Goal: Task Accomplishment & Management: Complete application form

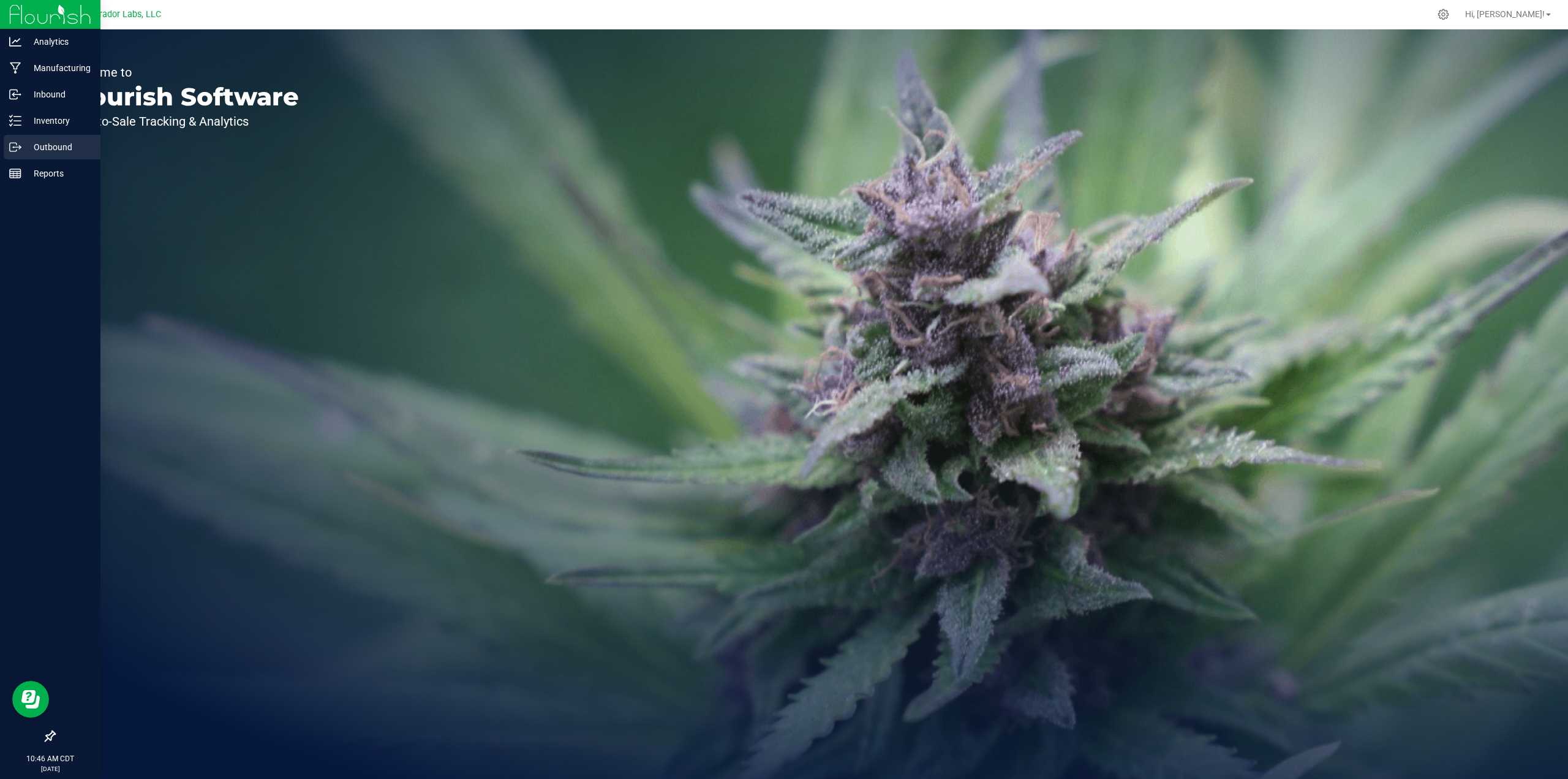
click at [25, 135] on div "Outbound" at bounding box center [52, 147] width 97 height 25
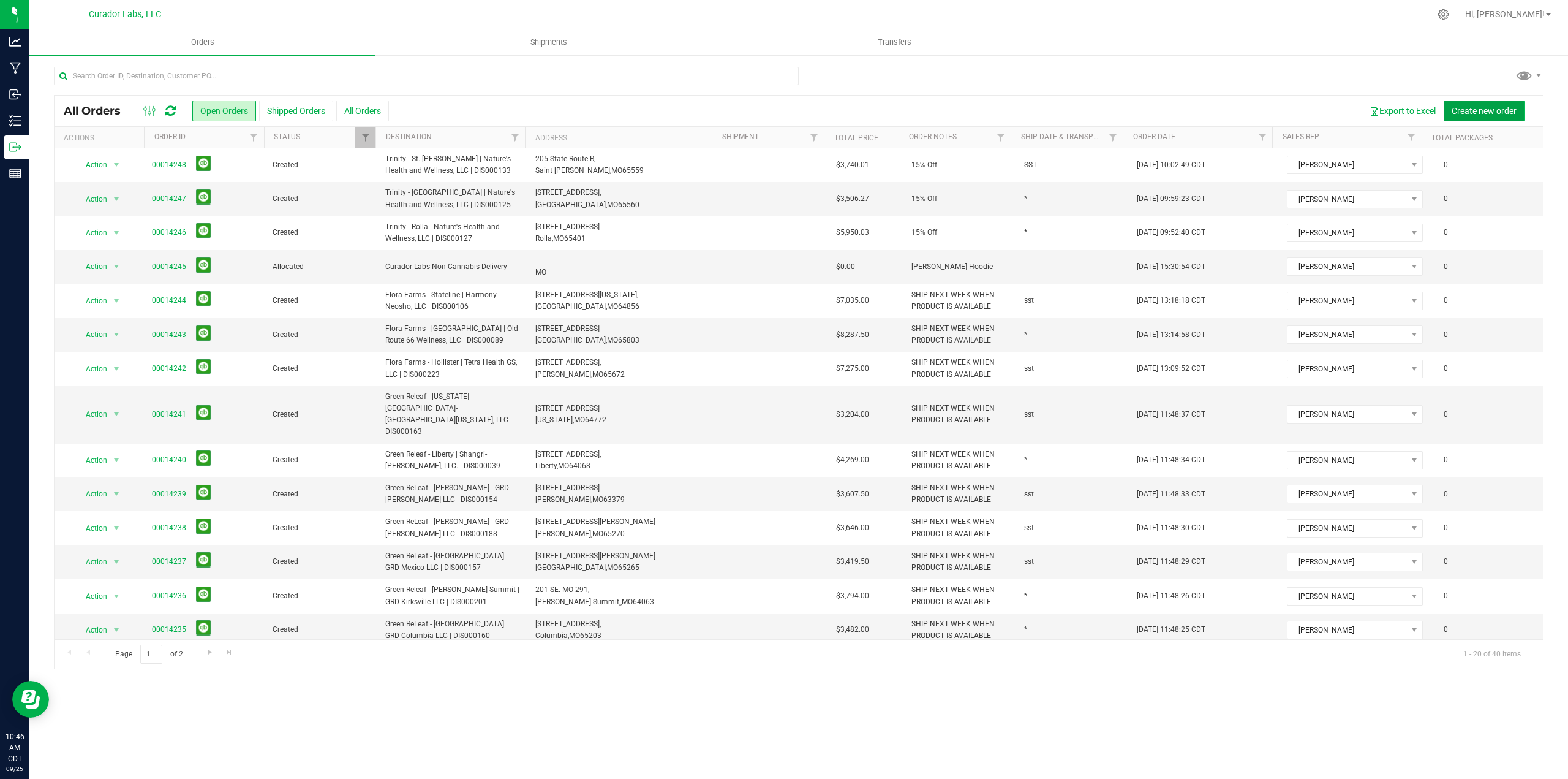
click at [1488, 115] on span "Create new order" at bounding box center [1484, 111] width 65 height 10
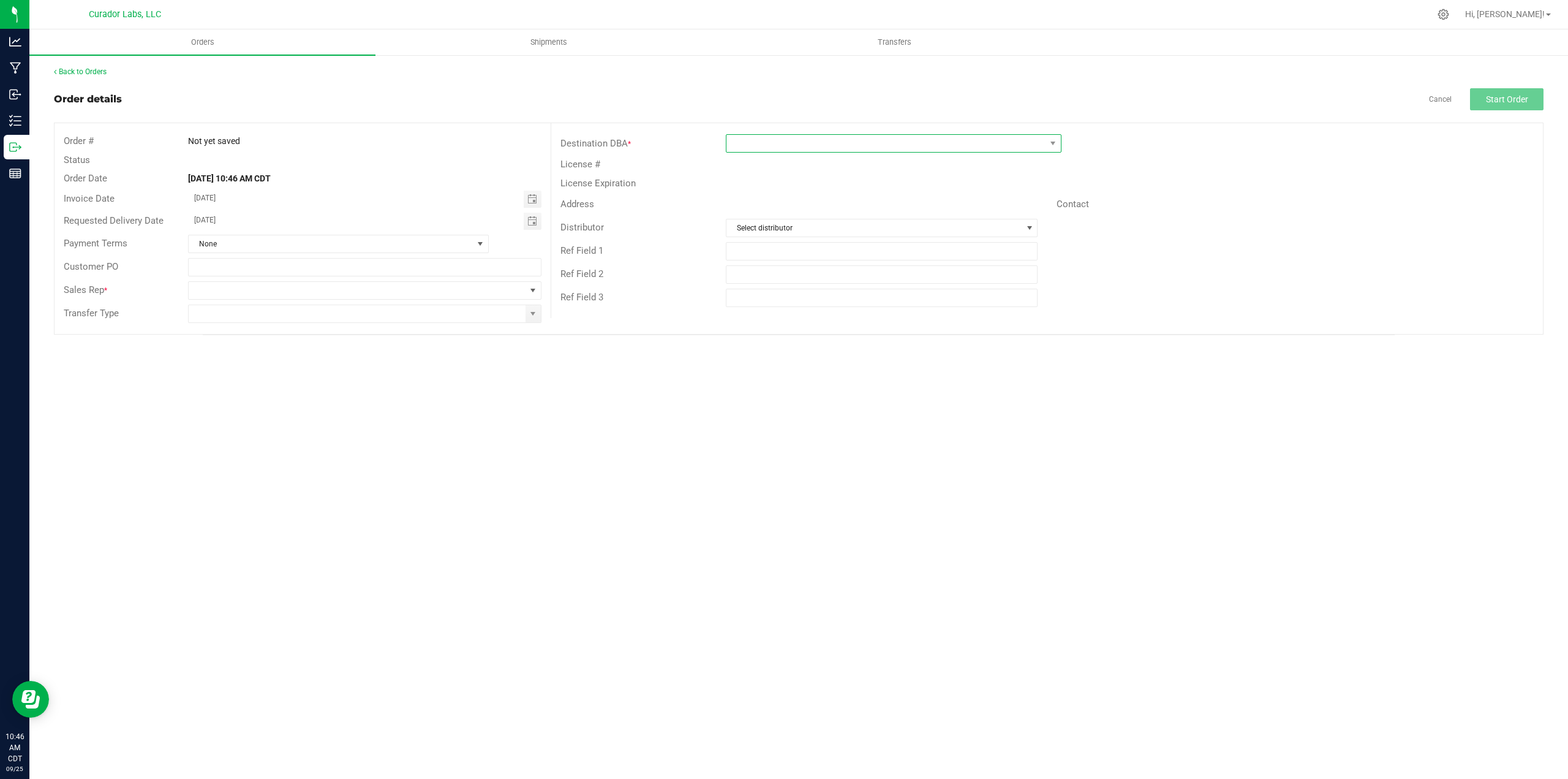
click at [826, 142] on span at bounding box center [886, 144] width 319 height 17
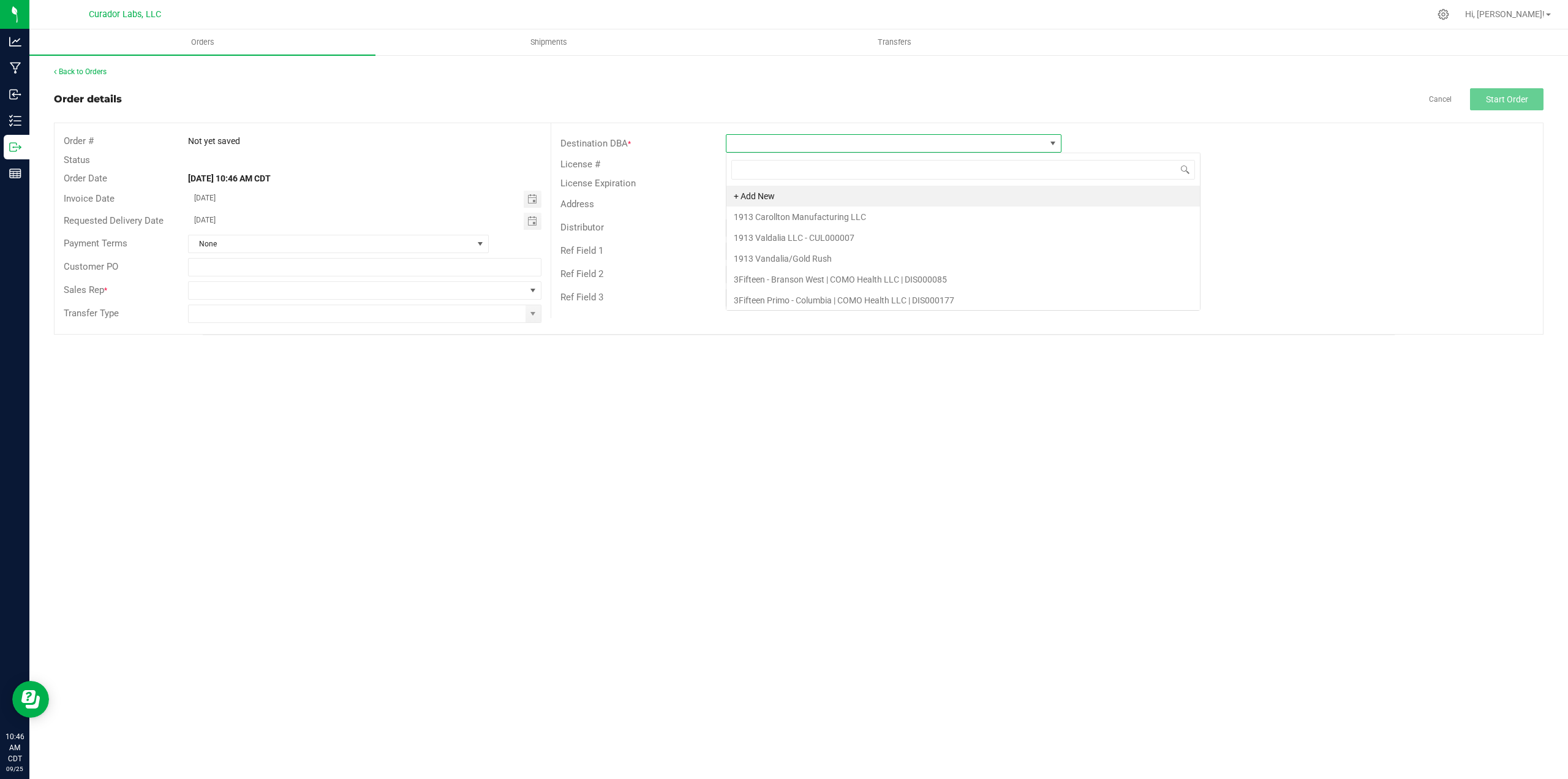
scroll to position [19, 335]
type input "blue sage"
click at [784, 196] on li "Blue [PERSON_NAME] | SMO3 LLC | DIS000221" at bounding box center [893, 196] width 334 height 21
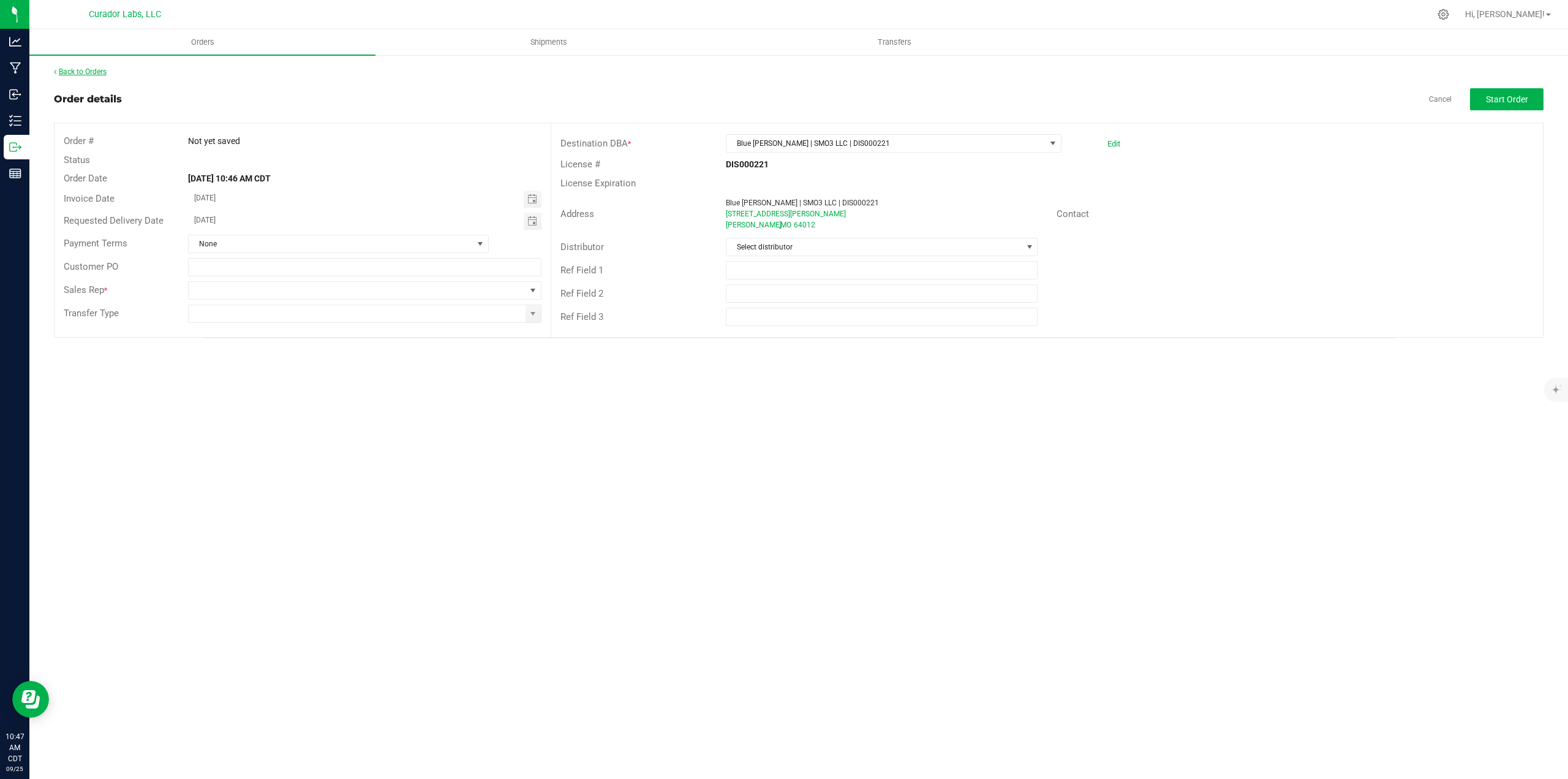
click at [106, 74] on link "Back to Orders" at bounding box center [80, 72] width 52 height 8
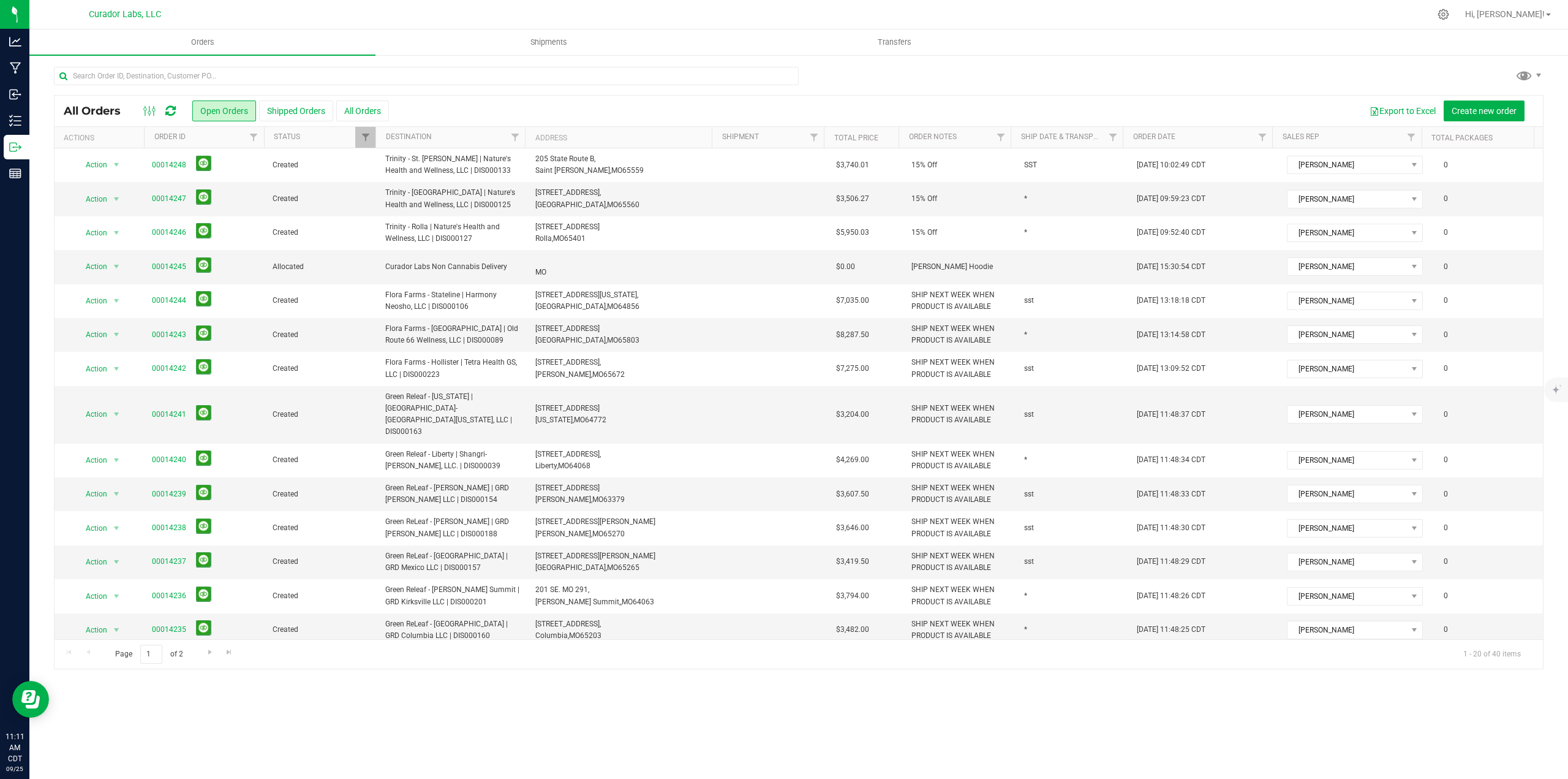
click at [174, 115] on icon at bounding box center [171, 111] width 10 height 13
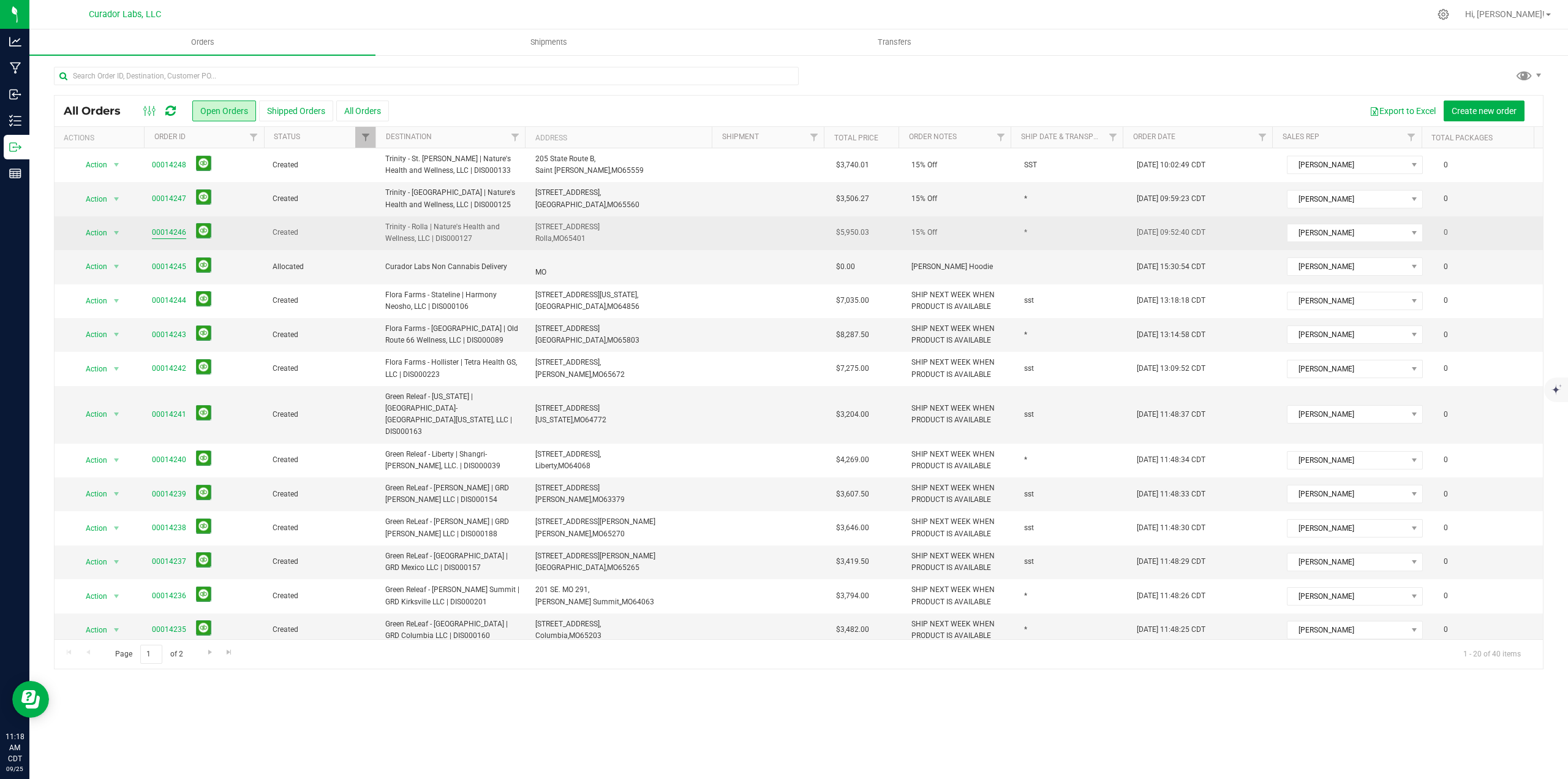
click at [157, 233] on link "00014246" at bounding box center [169, 232] width 35 height 12
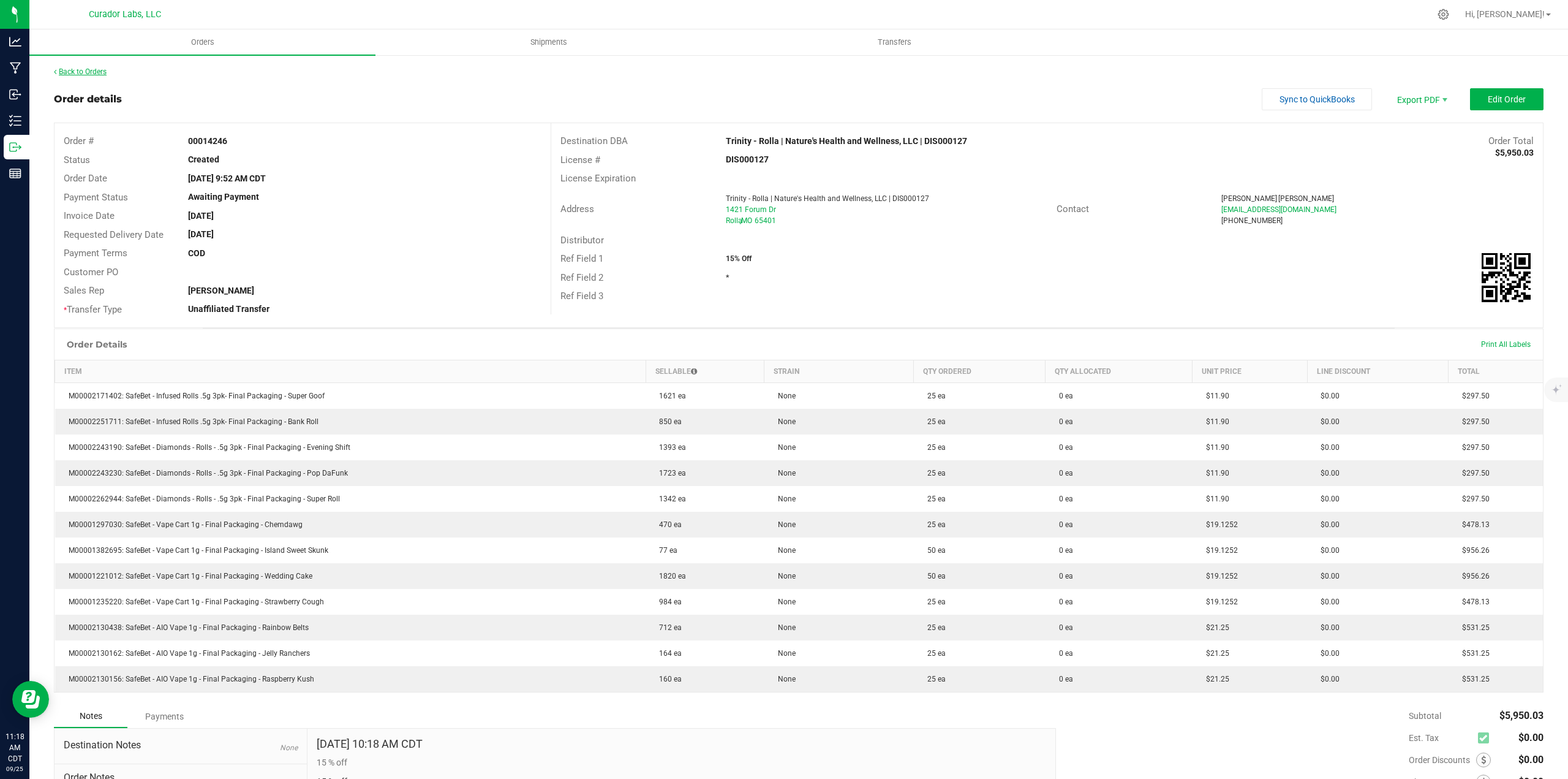
click at [79, 70] on link "Back to Orders" at bounding box center [80, 72] width 52 height 8
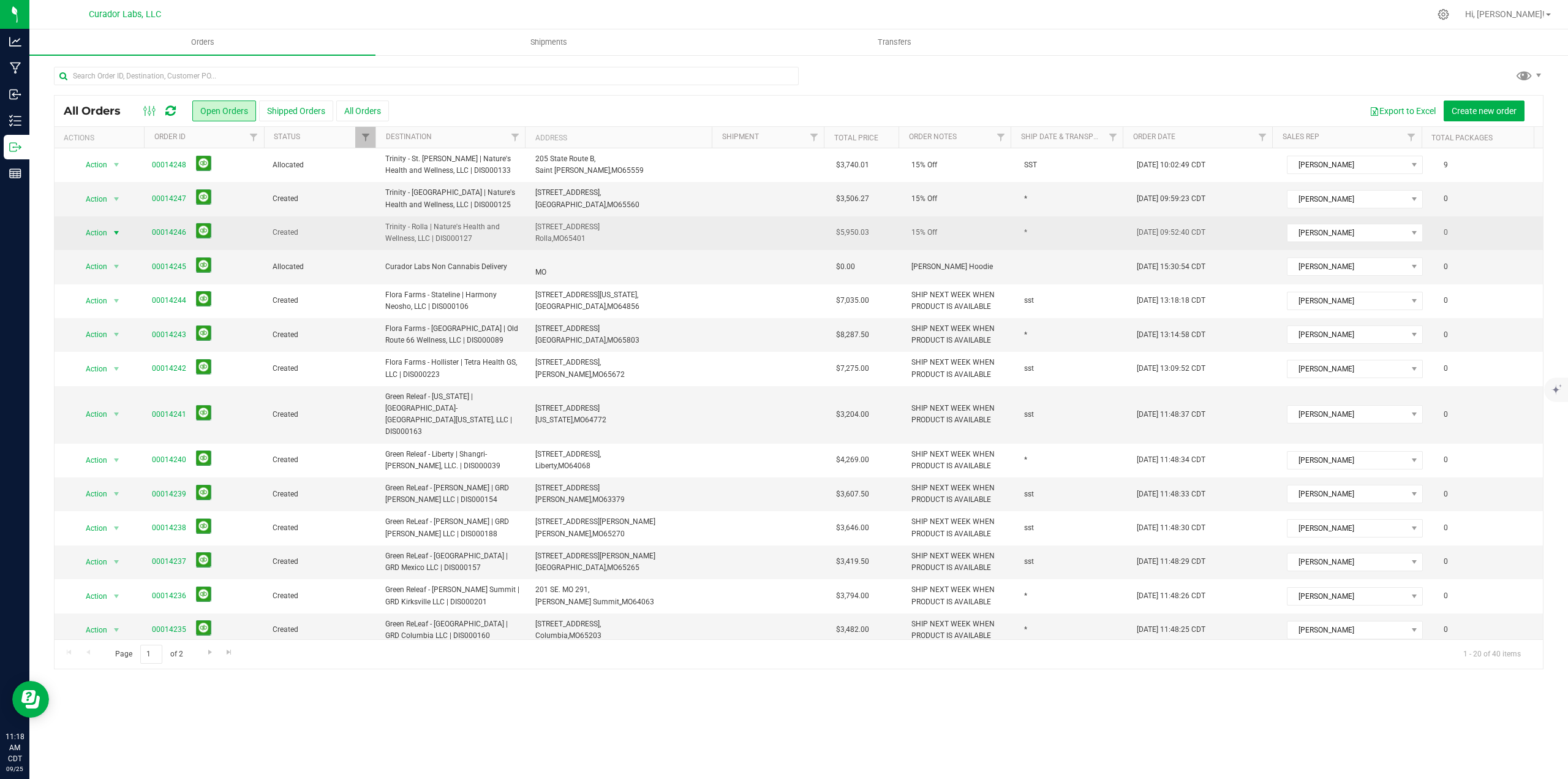
click at [109, 235] on span "select" at bounding box center [116, 232] width 15 height 17
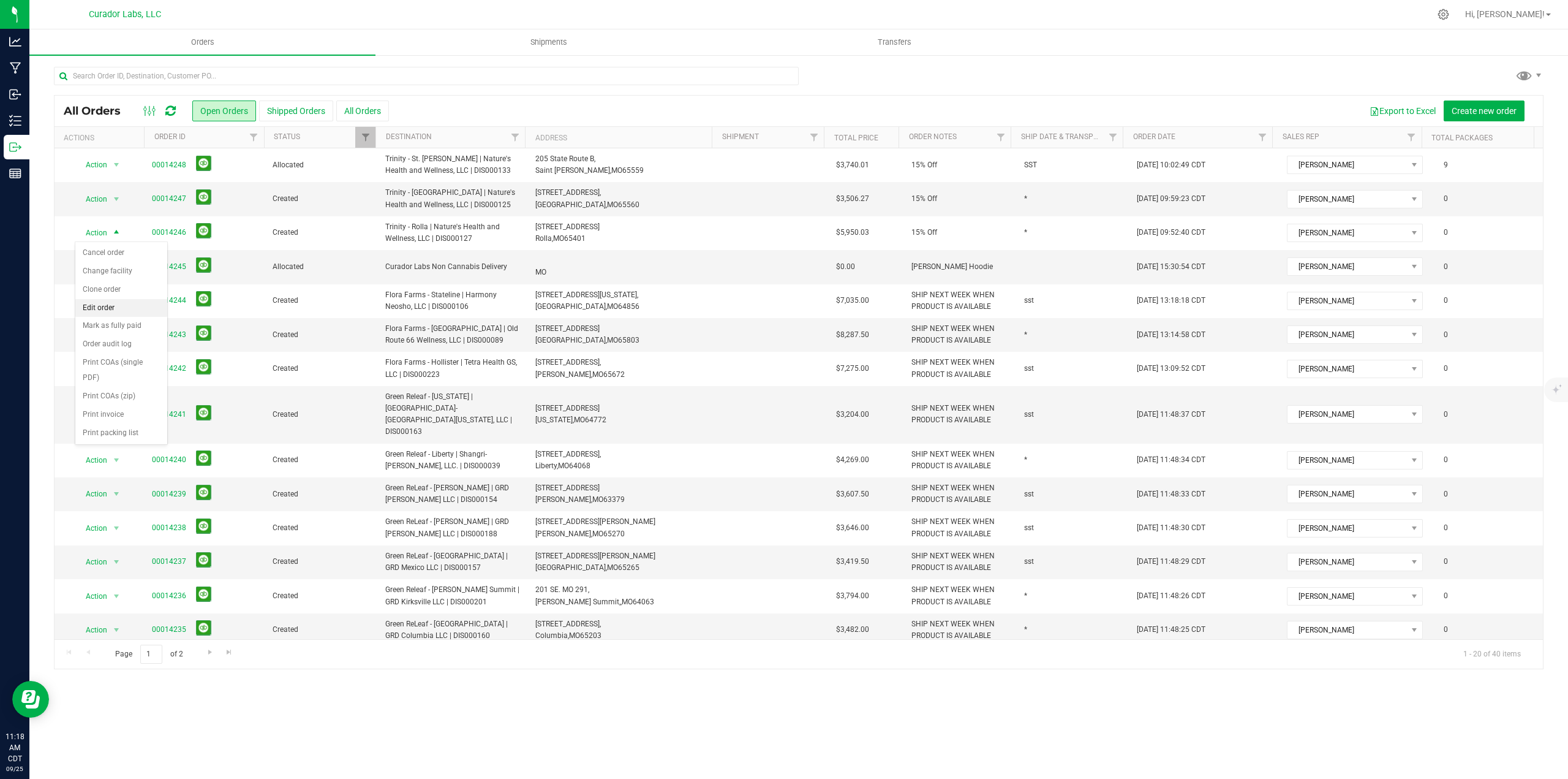
click at [107, 311] on li "Edit order" at bounding box center [121, 308] width 92 height 19
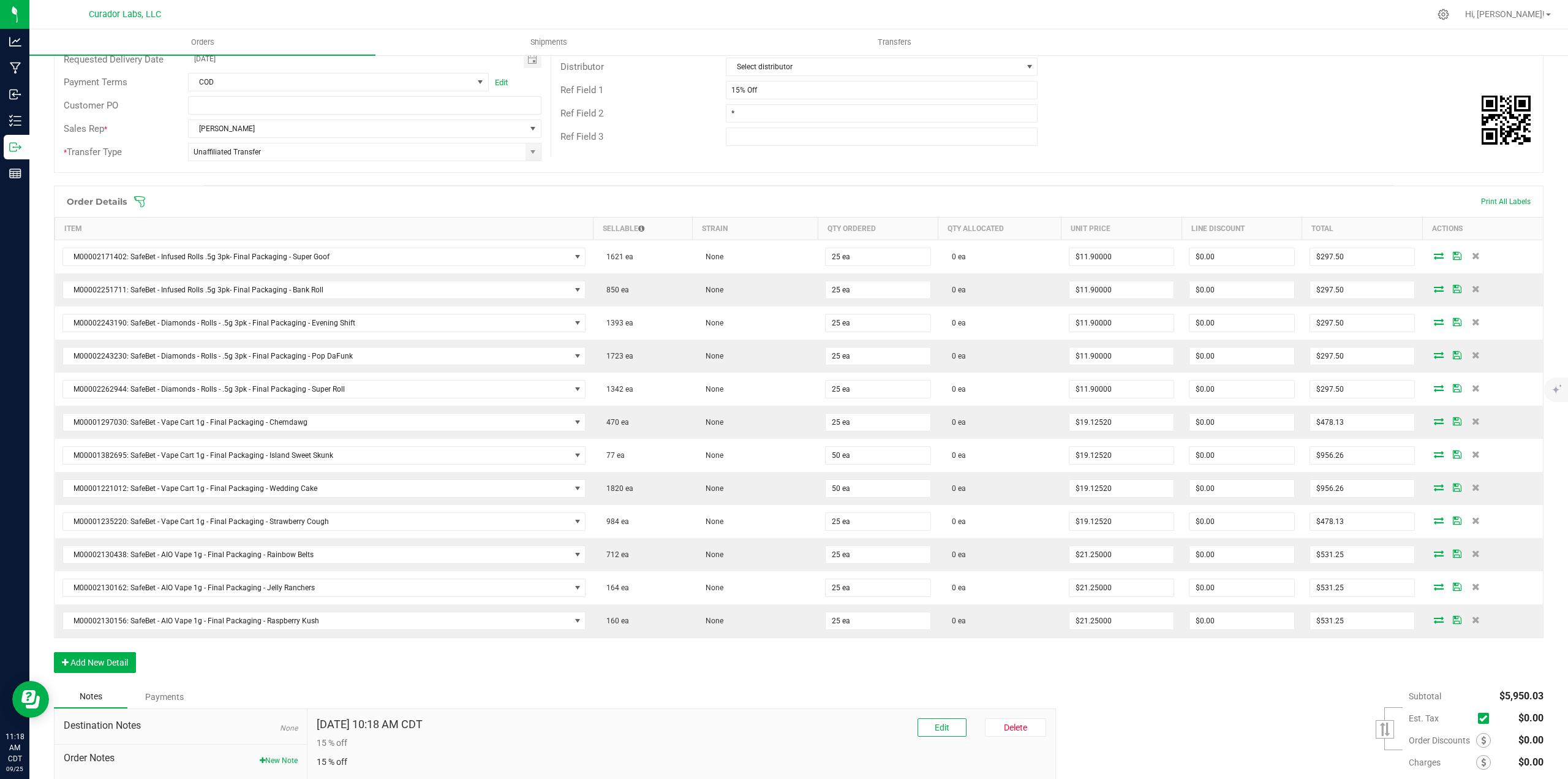
scroll to position [287, 0]
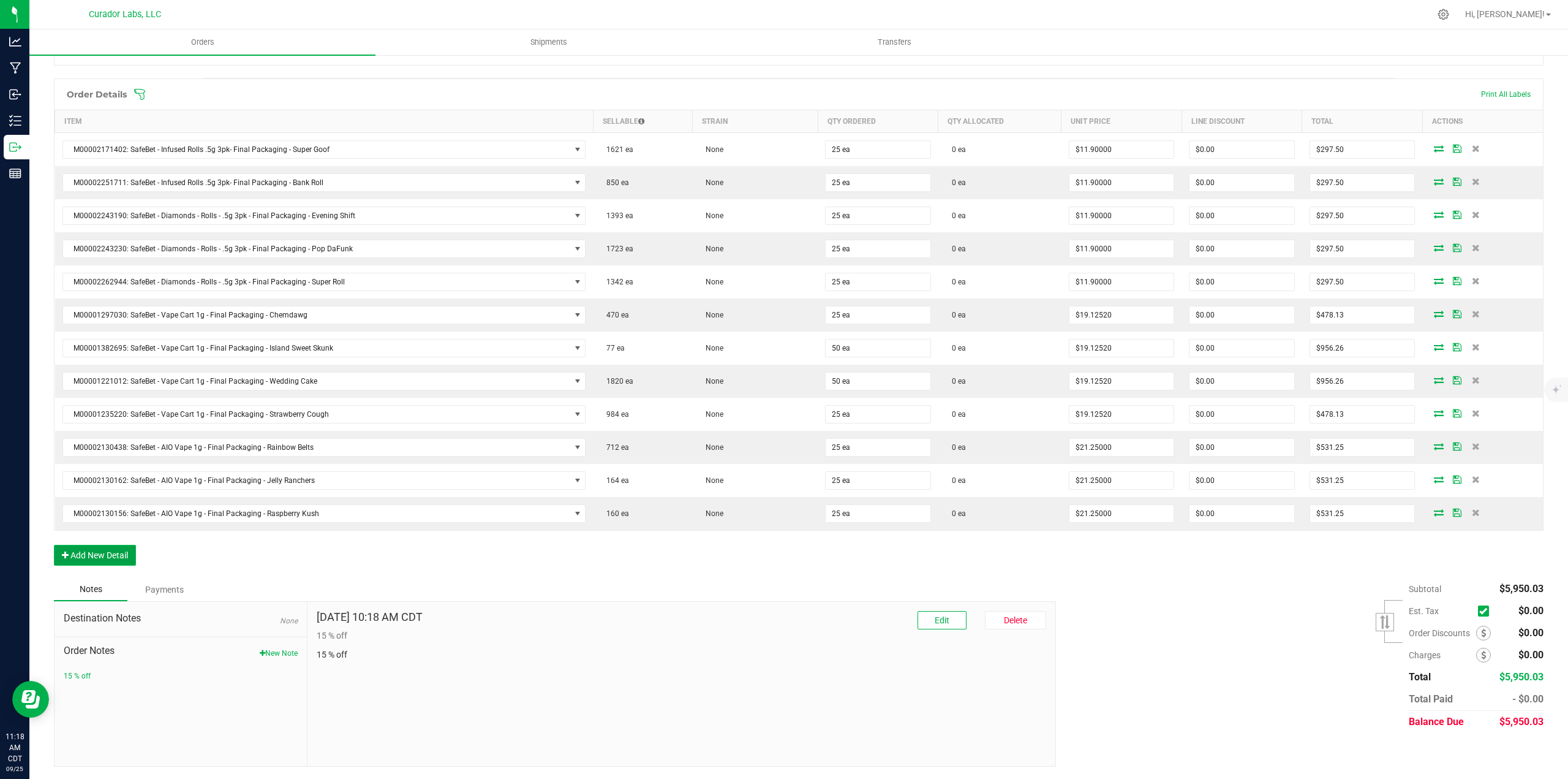
click at [117, 552] on button "Add New Detail" at bounding box center [95, 555] width 82 height 21
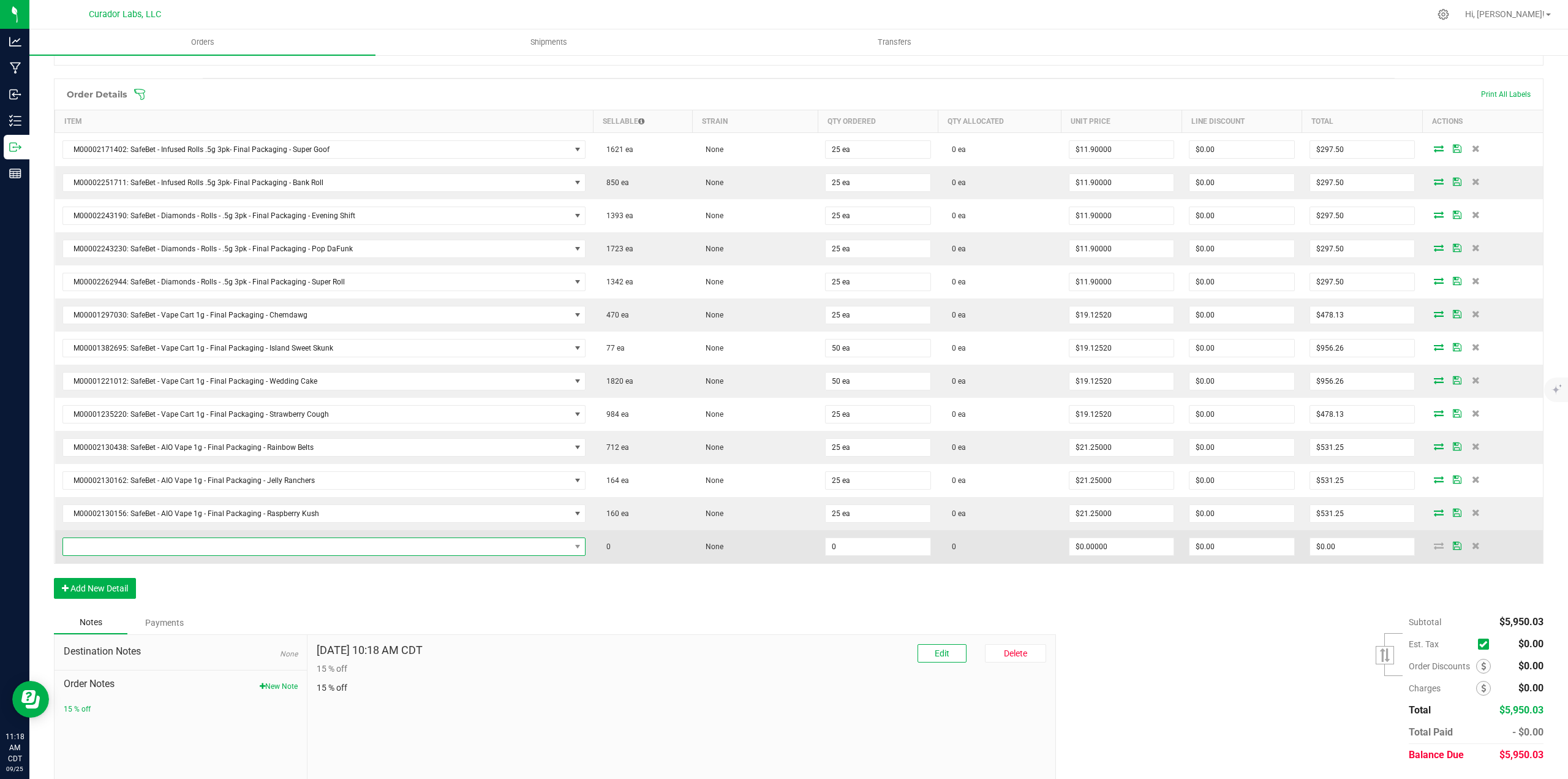
click at [117, 545] on span "NO DATA FOUND" at bounding box center [317, 547] width 507 height 17
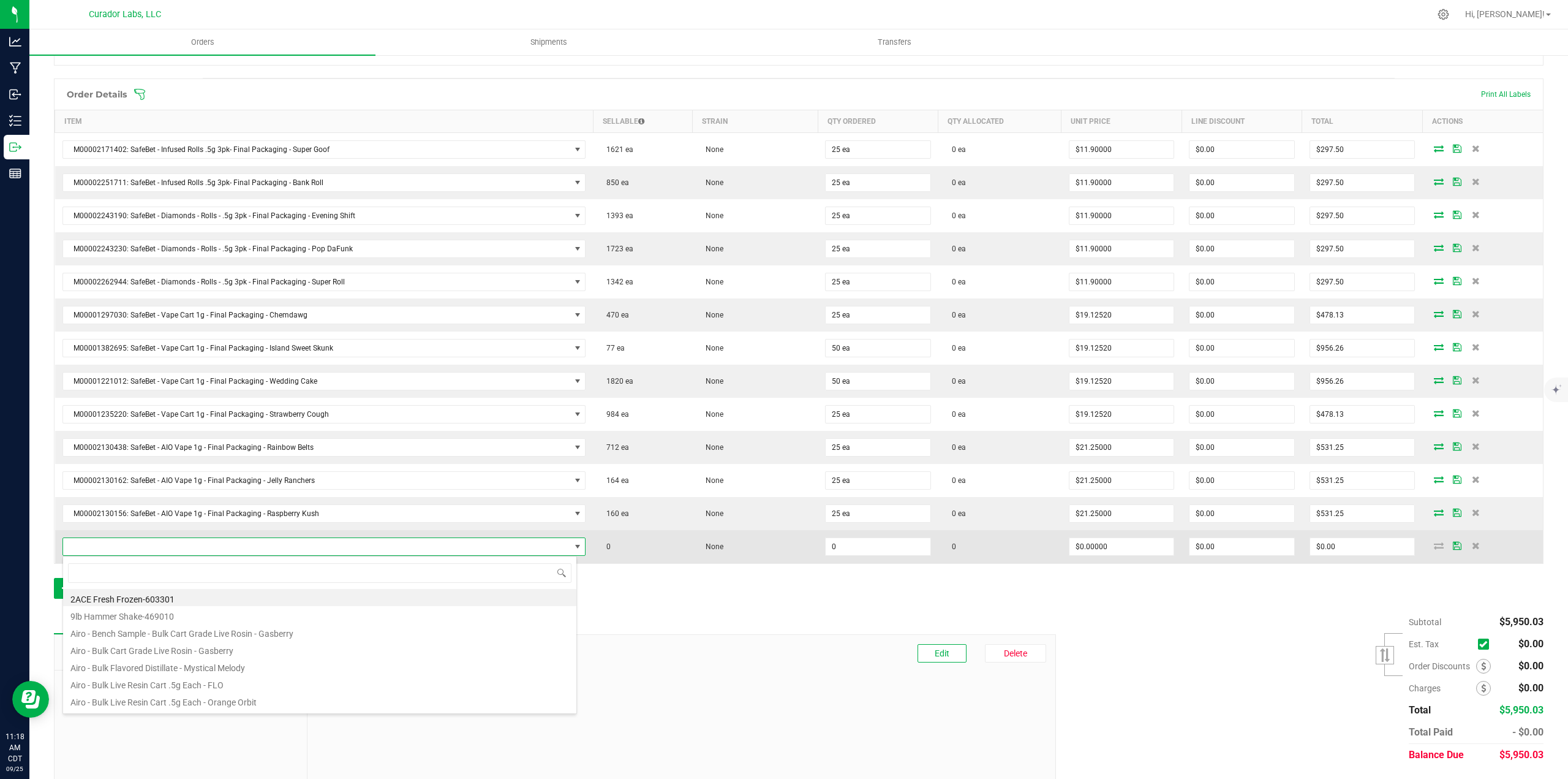
scroll to position [19, 512]
type input "cabana bonga"
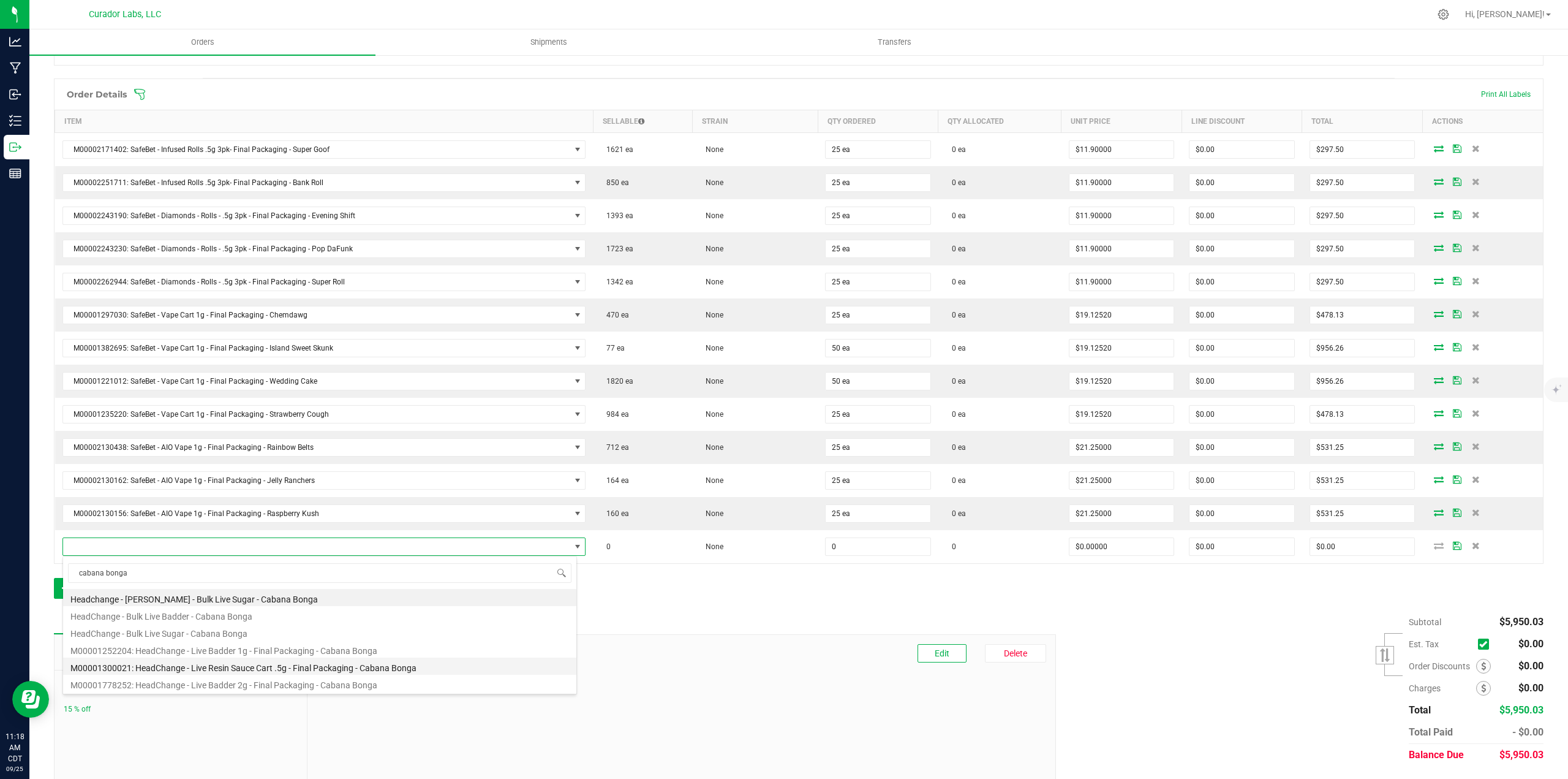
click at [258, 673] on li "M00001300021: HeadChange - Live Resin Sauce Cart .5g - Final Packaging - Cabana…" at bounding box center [320, 666] width 513 height 17
type input "0 ea"
type input "$22.50000"
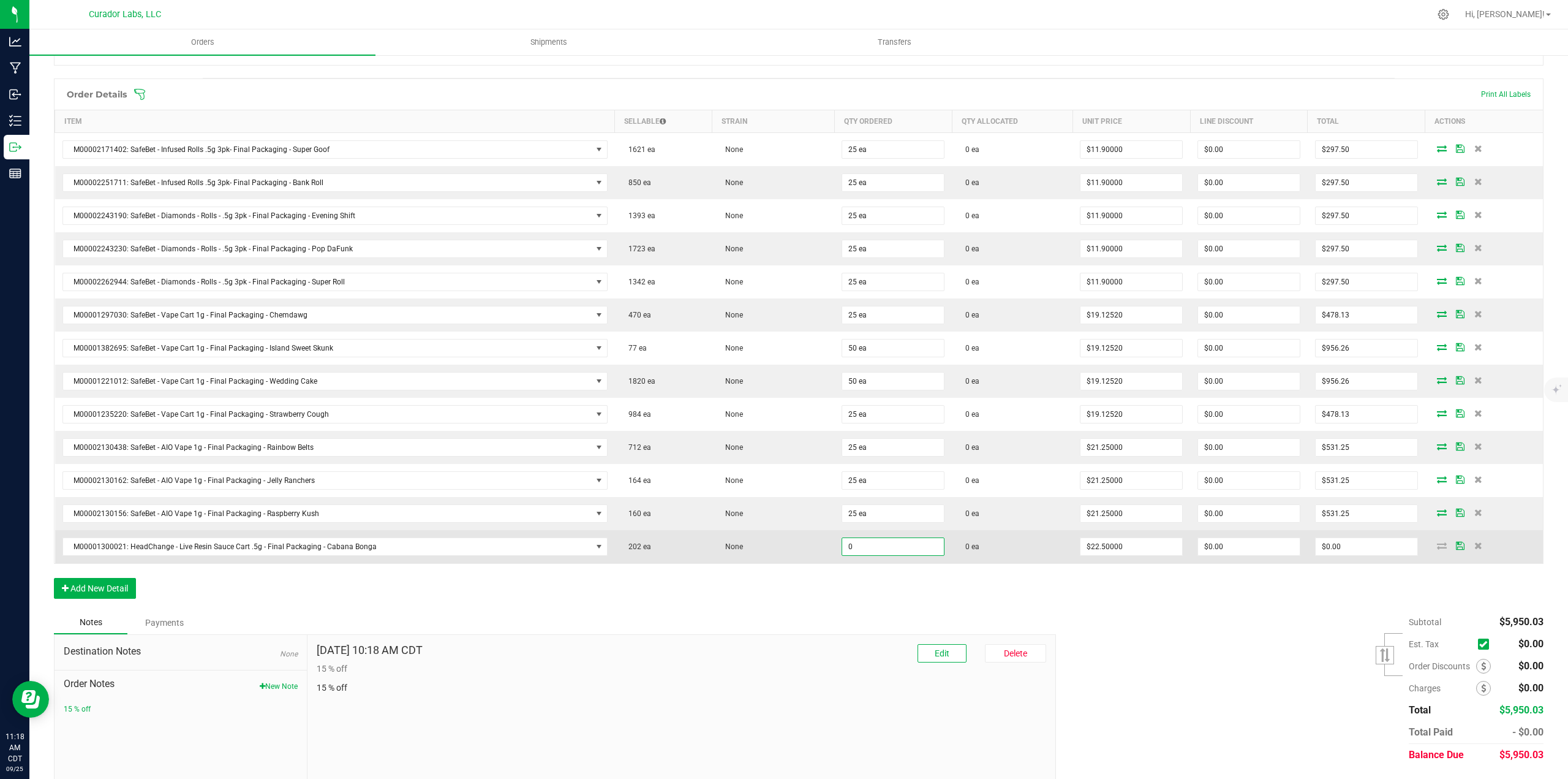
click at [868, 542] on input "0" at bounding box center [893, 547] width 101 height 17
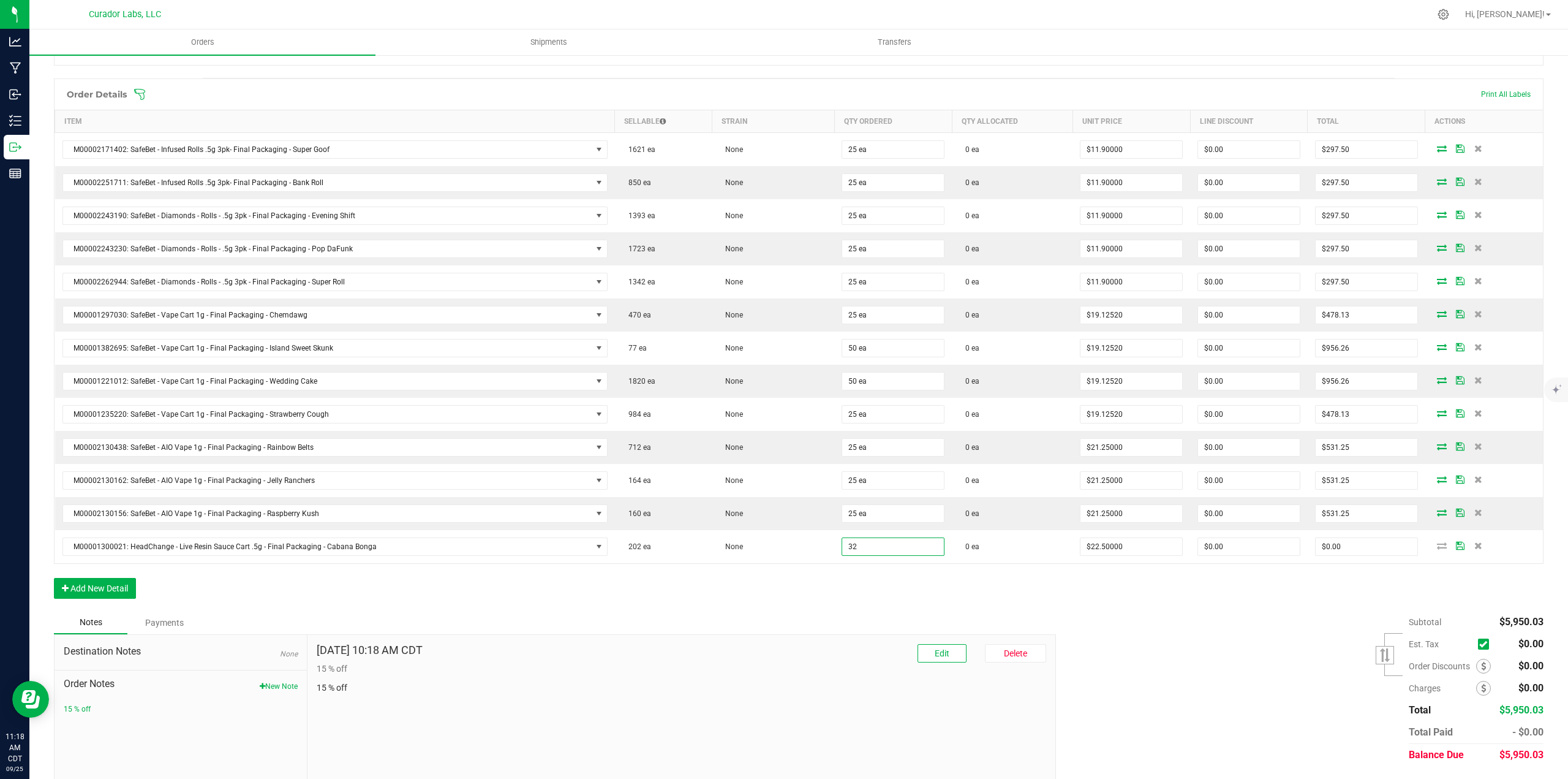
type input "32 ea"
type input "$720.00"
drag, startPoint x: 897, startPoint y: 583, endPoint x: 903, endPoint y: 585, distance: 6.3
click at [898, 583] on div "Order Details Print All Labels Item Sellable Strain Qty Ordered Qty Allocated U…" at bounding box center [799, 345] width 1489 height 532
type input "$0.01000"
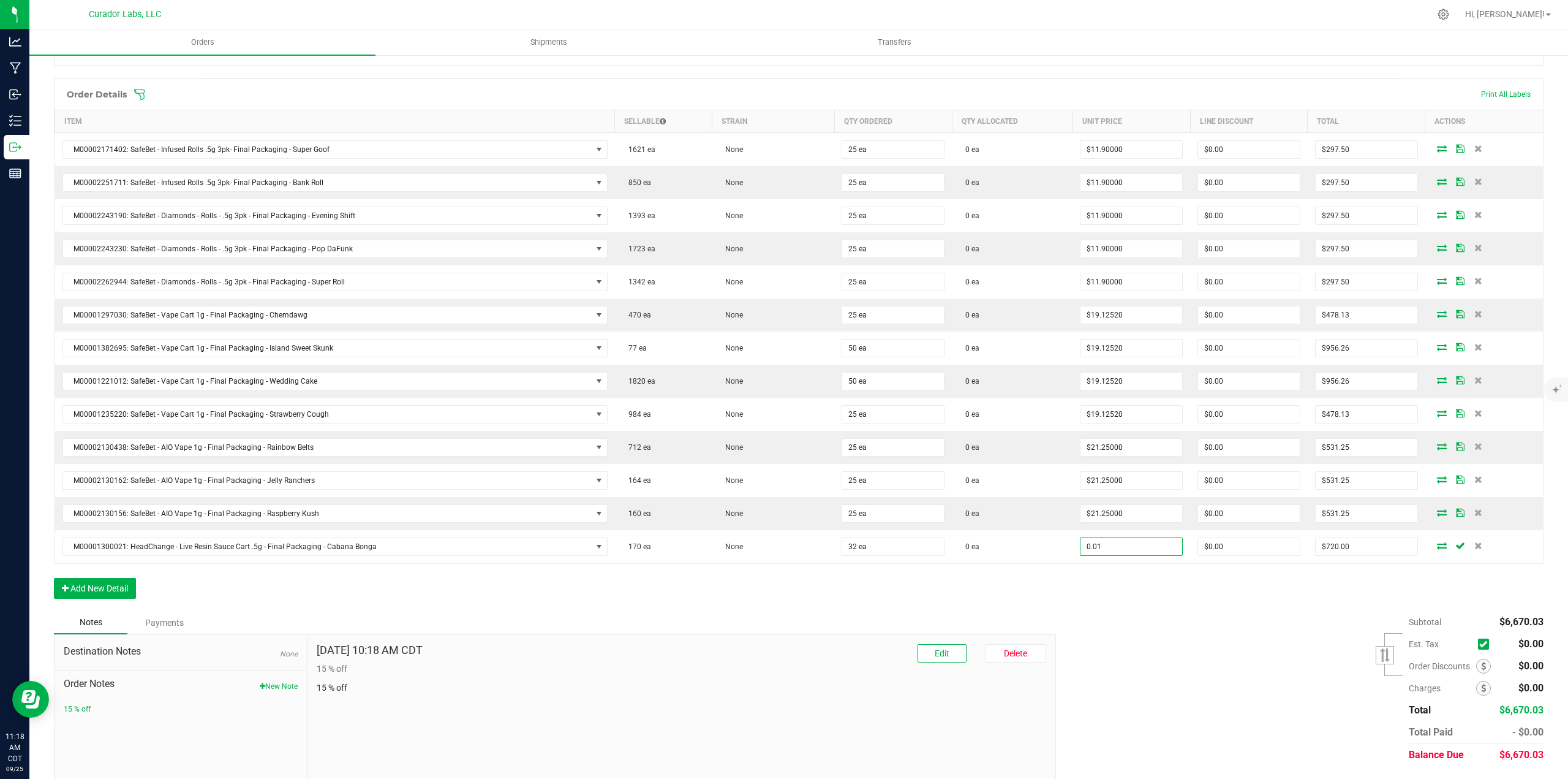
type input "$0.32"
click at [1102, 614] on div "Subtotal $6,670.03 Est. Tax" at bounding box center [1294, 688] width 496 height 155
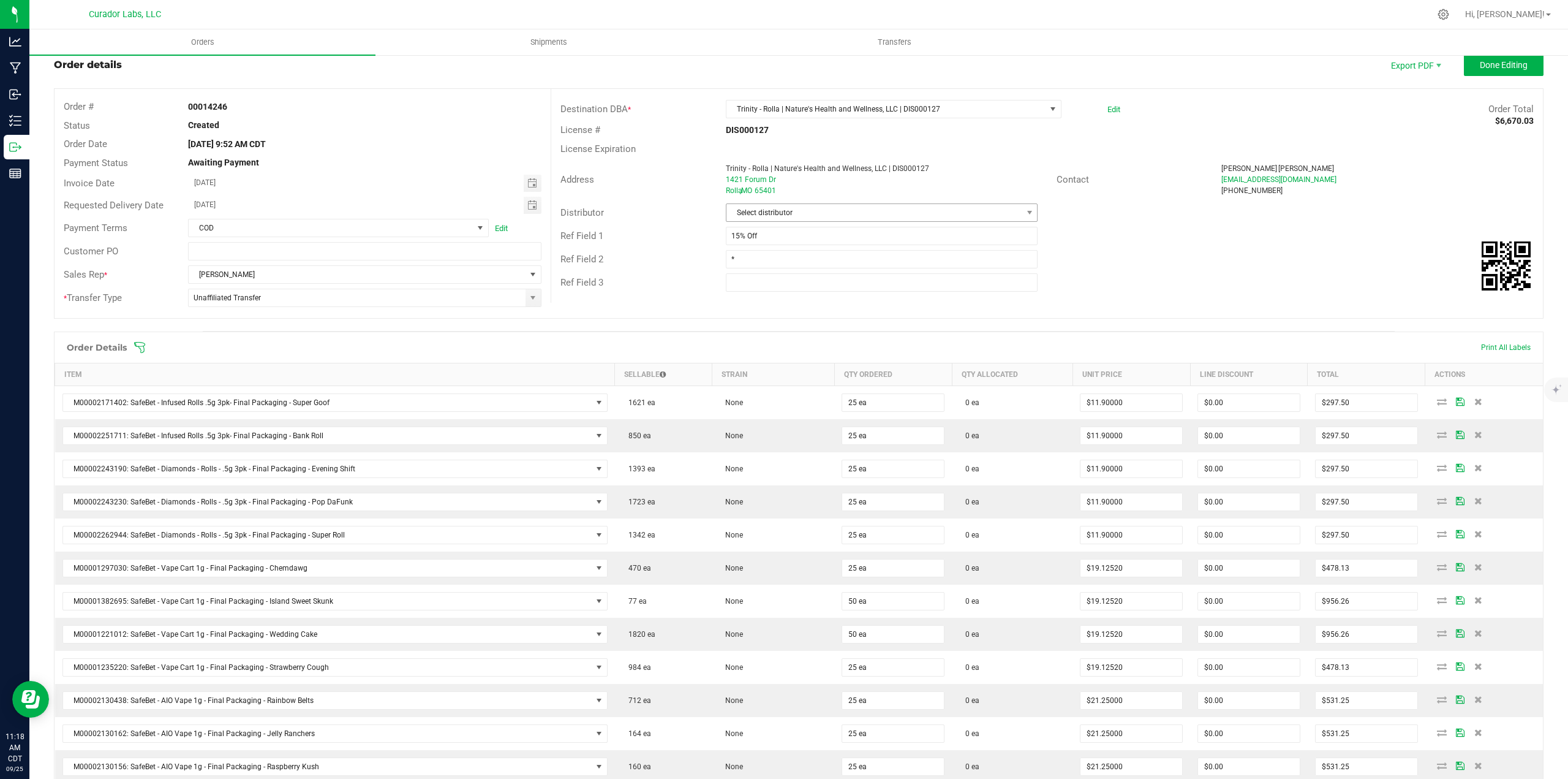
scroll to position [0, 0]
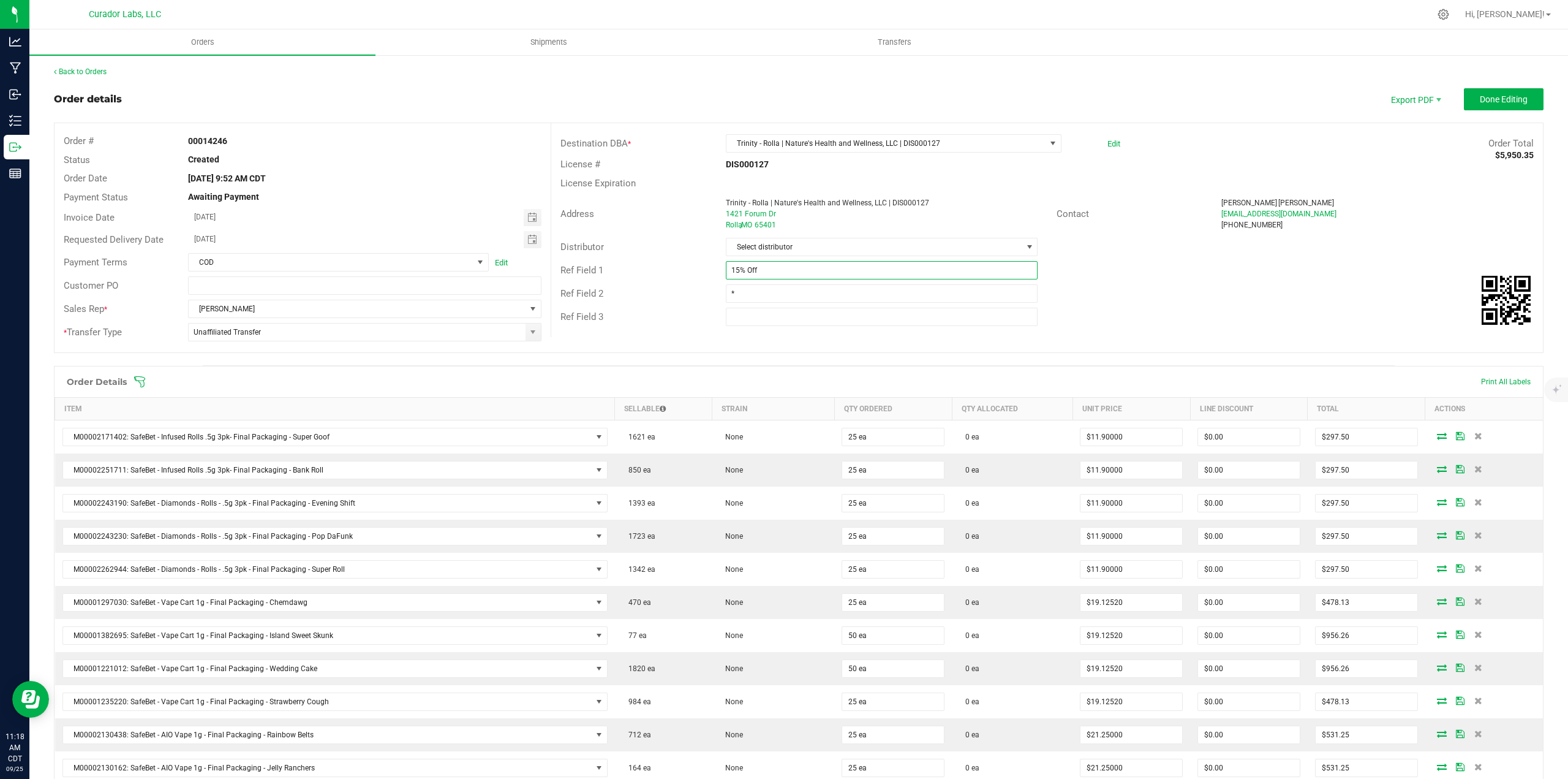
click at [800, 270] on input "15% Off" at bounding box center [882, 270] width 312 height 19
type input "15% Off / 2 cases of Cabana Bonga Sauce Carts added as staff samples"
click at [1496, 91] on button "Done Editing" at bounding box center [1503, 99] width 79 height 22
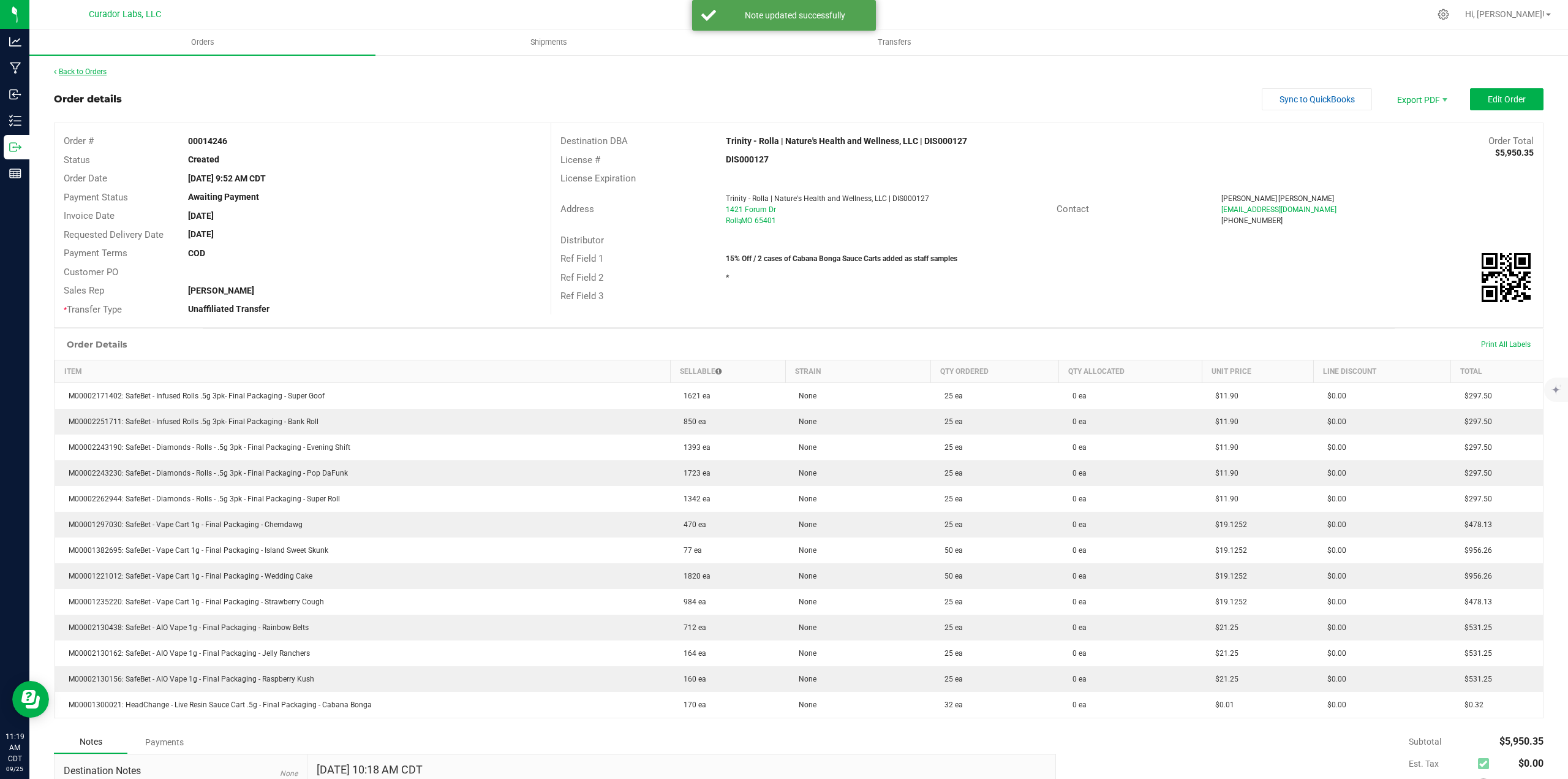
click at [93, 73] on link "Back to Orders" at bounding box center [80, 72] width 52 height 8
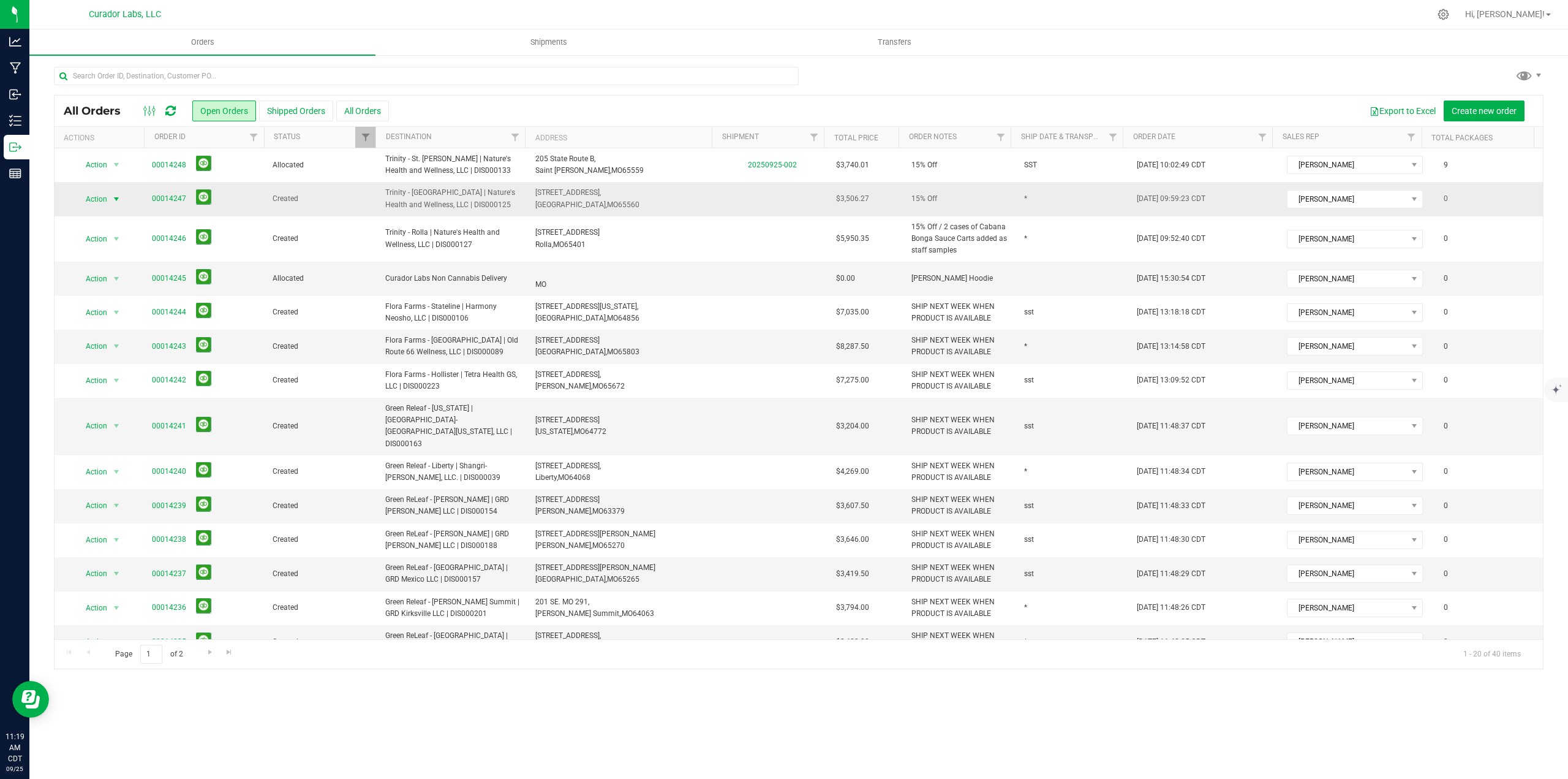
click at [110, 203] on span "select" at bounding box center [116, 199] width 15 height 17
click at [112, 270] on li "Edit order" at bounding box center [121, 274] width 92 height 19
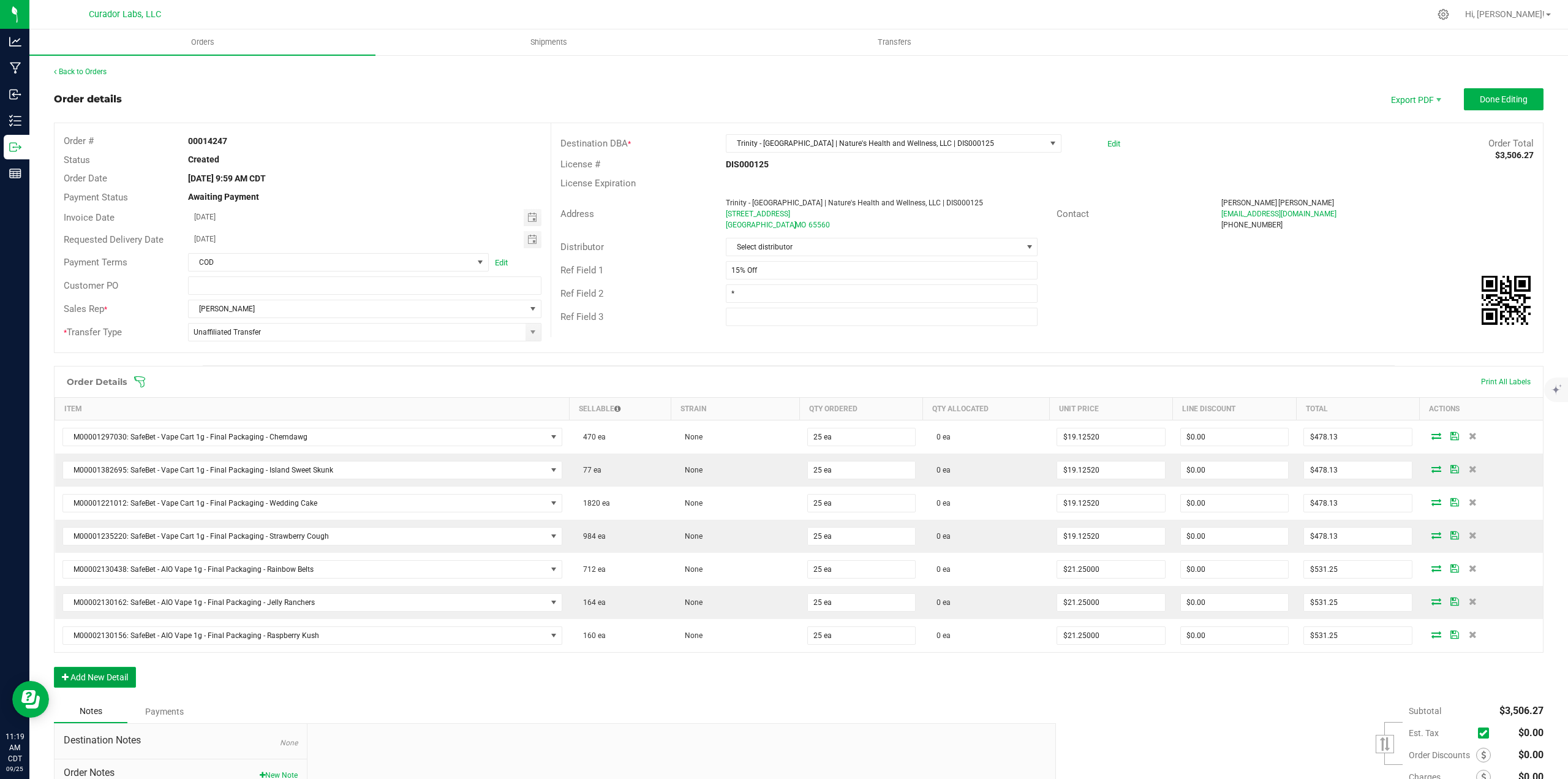
click at [132, 677] on button "Add New Detail" at bounding box center [95, 677] width 82 height 21
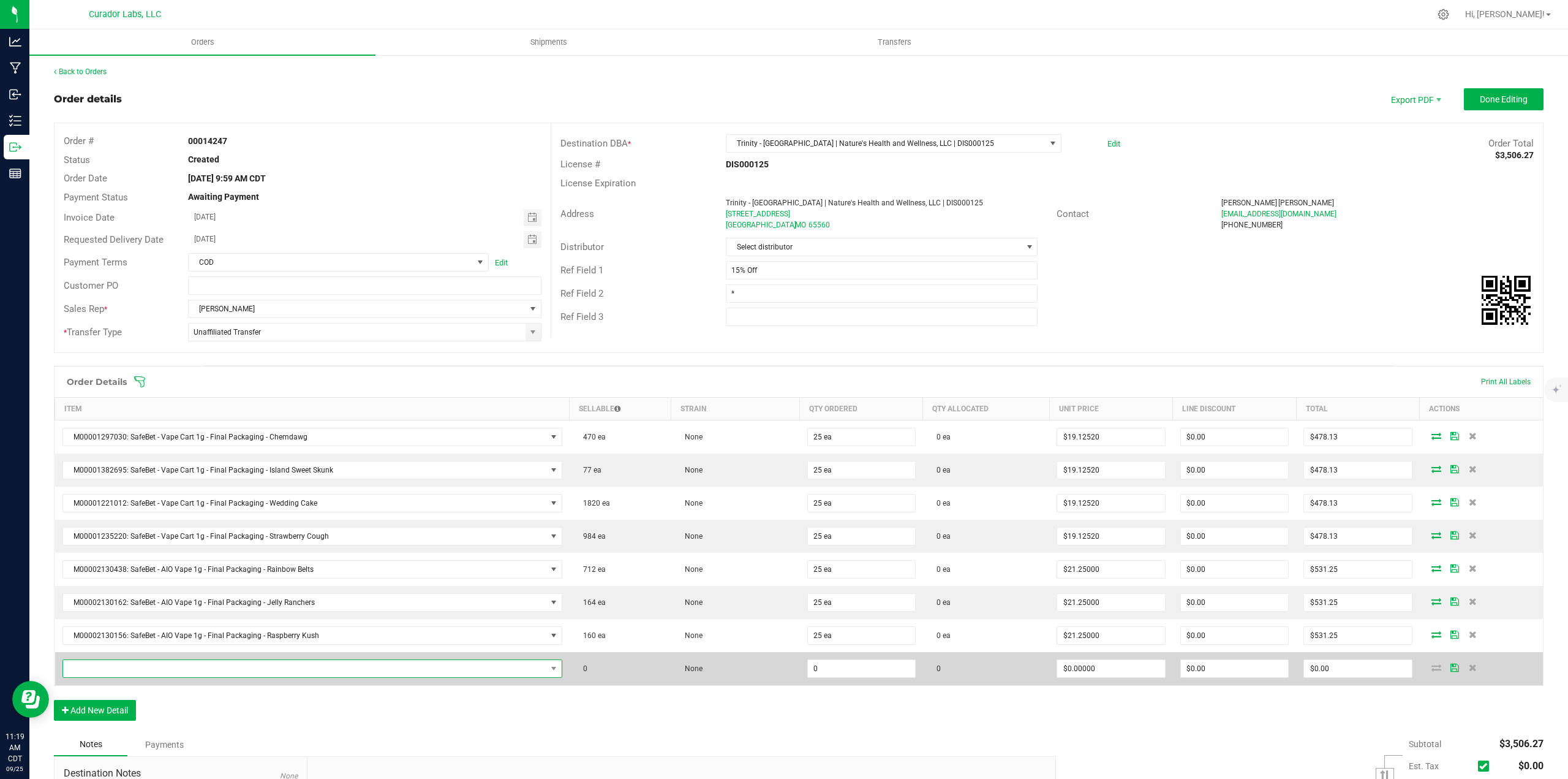
click at [135, 667] on span "NO DATA FOUND" at bounding box center [305, 668] width 483 height 17
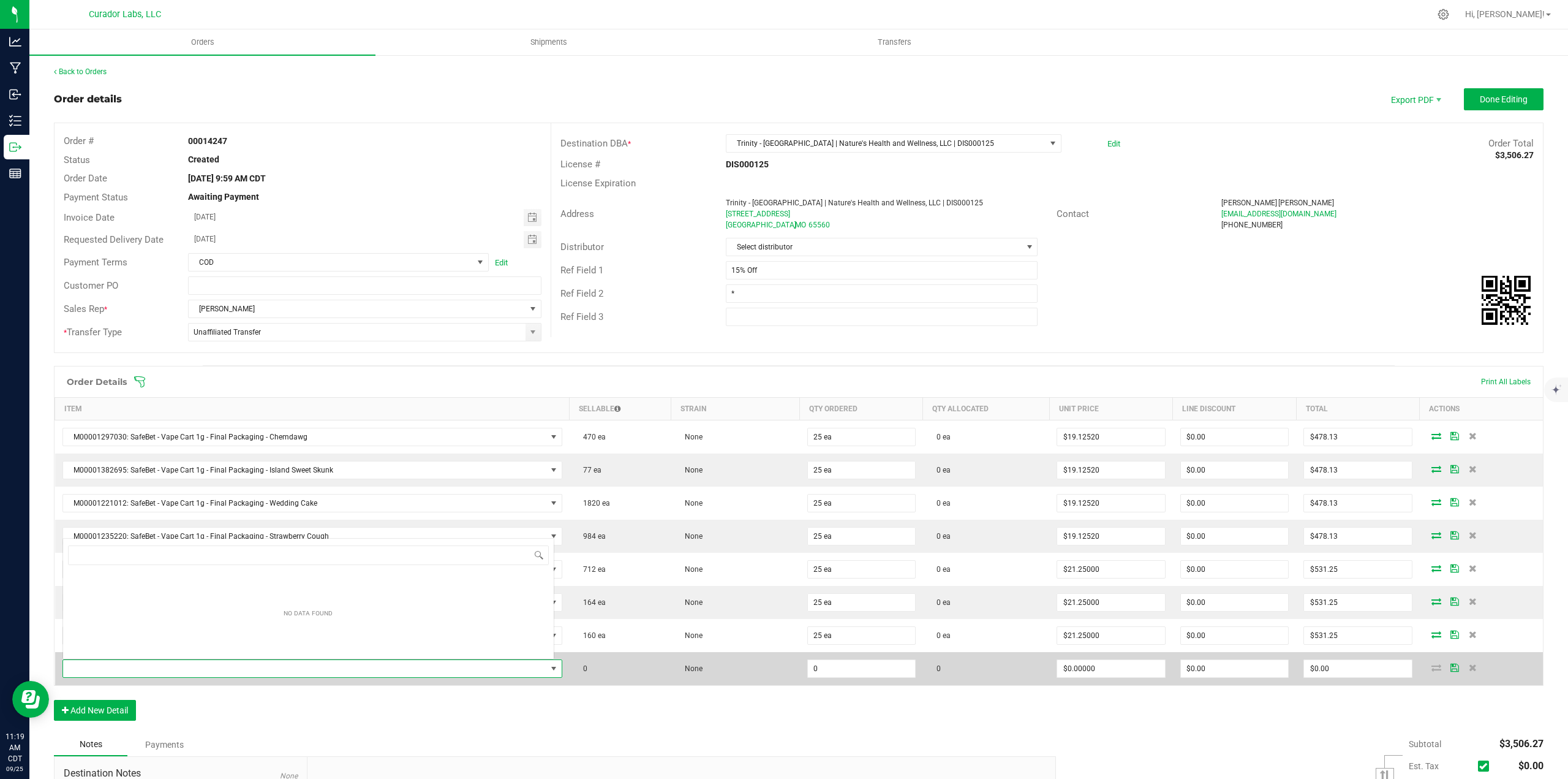
scroll to position [19, 488]
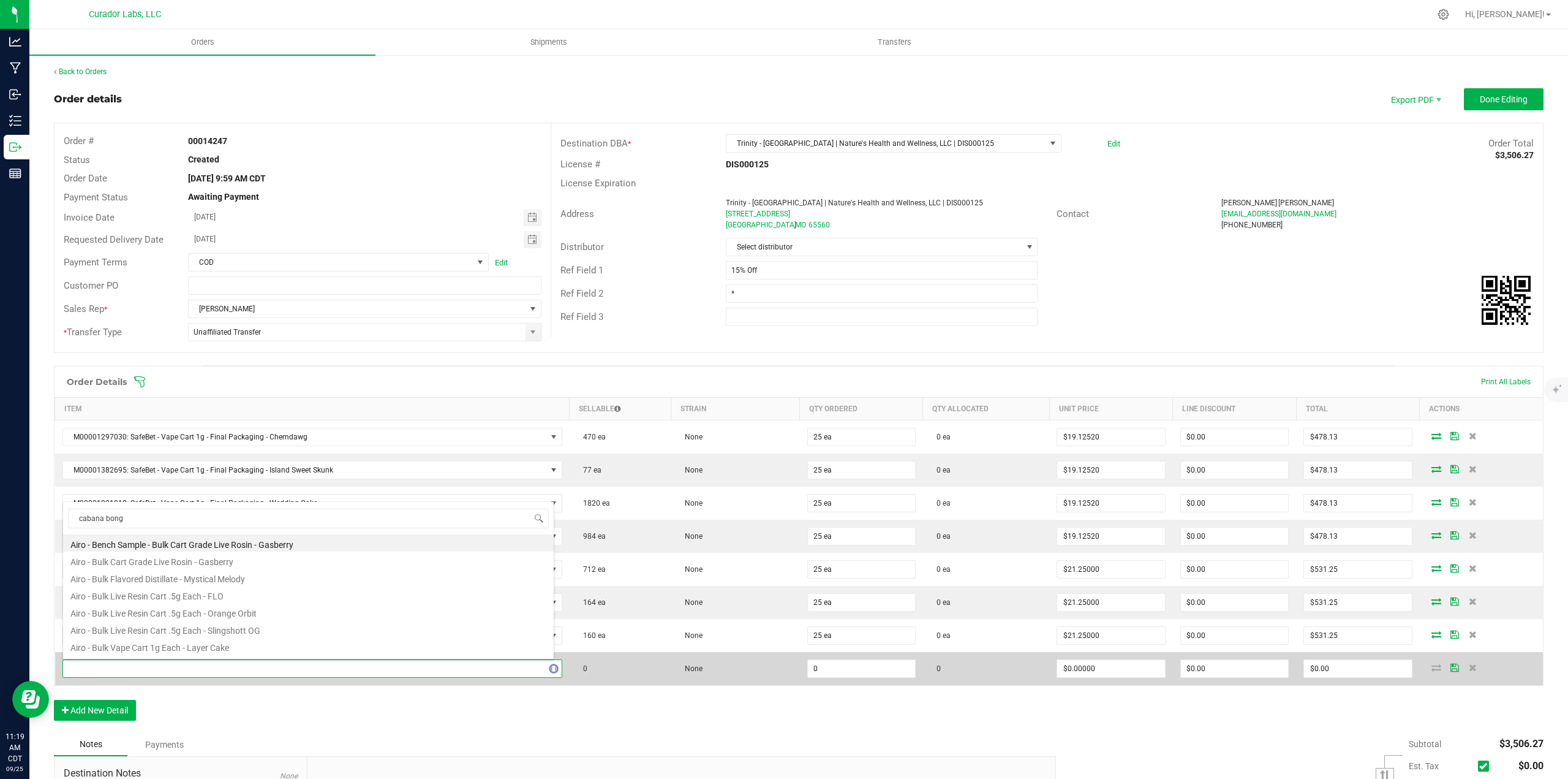
type input "cabana bonga"
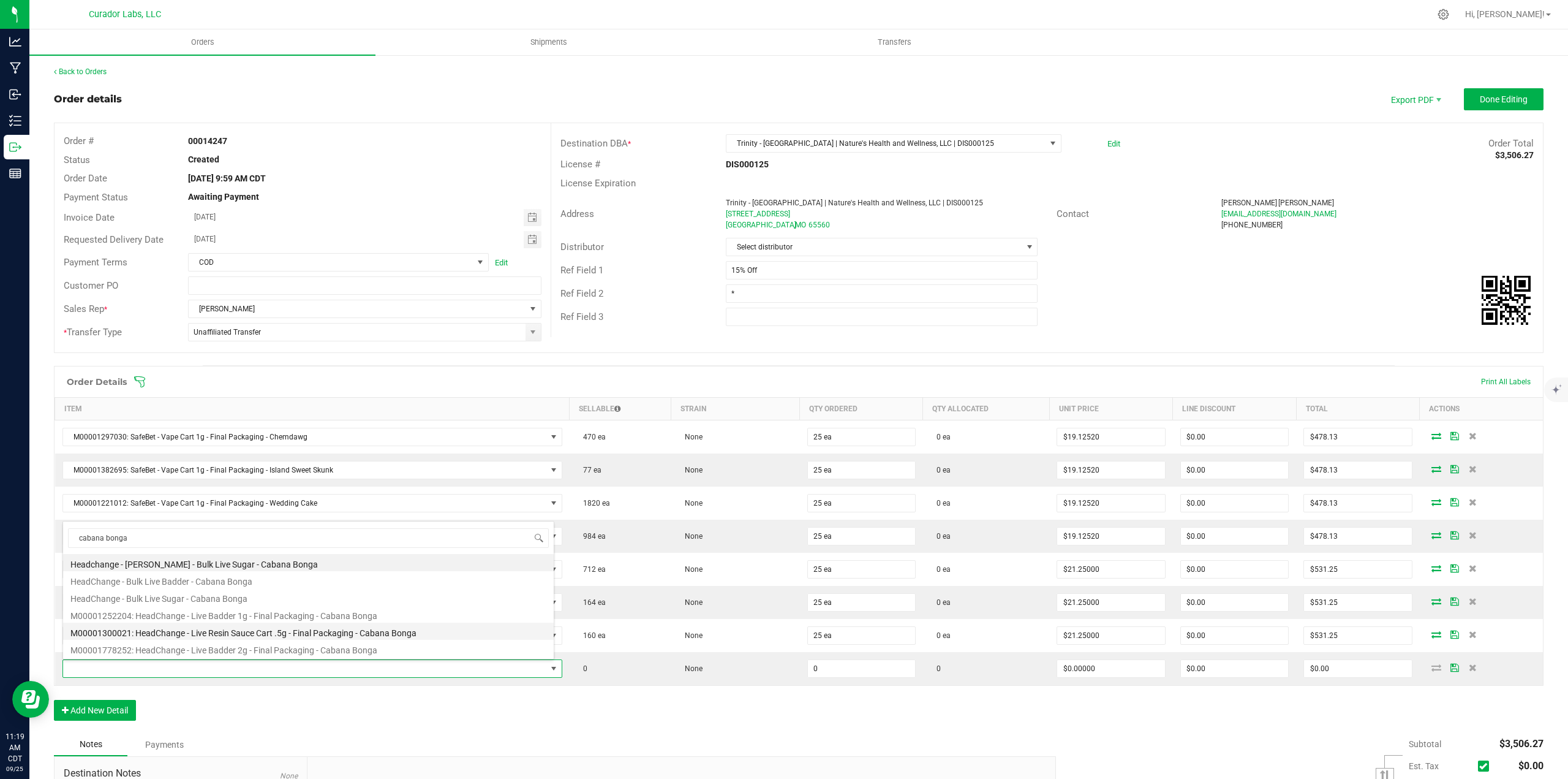
click at [201, 632] on li "M00001300021: HeadChange - Live Resin Sauce Cart .5g - Final Packaging - Cabana…" at bounding box center [308, 631] width 491 height 17
type input "0 ea"
type input "$22.50000"
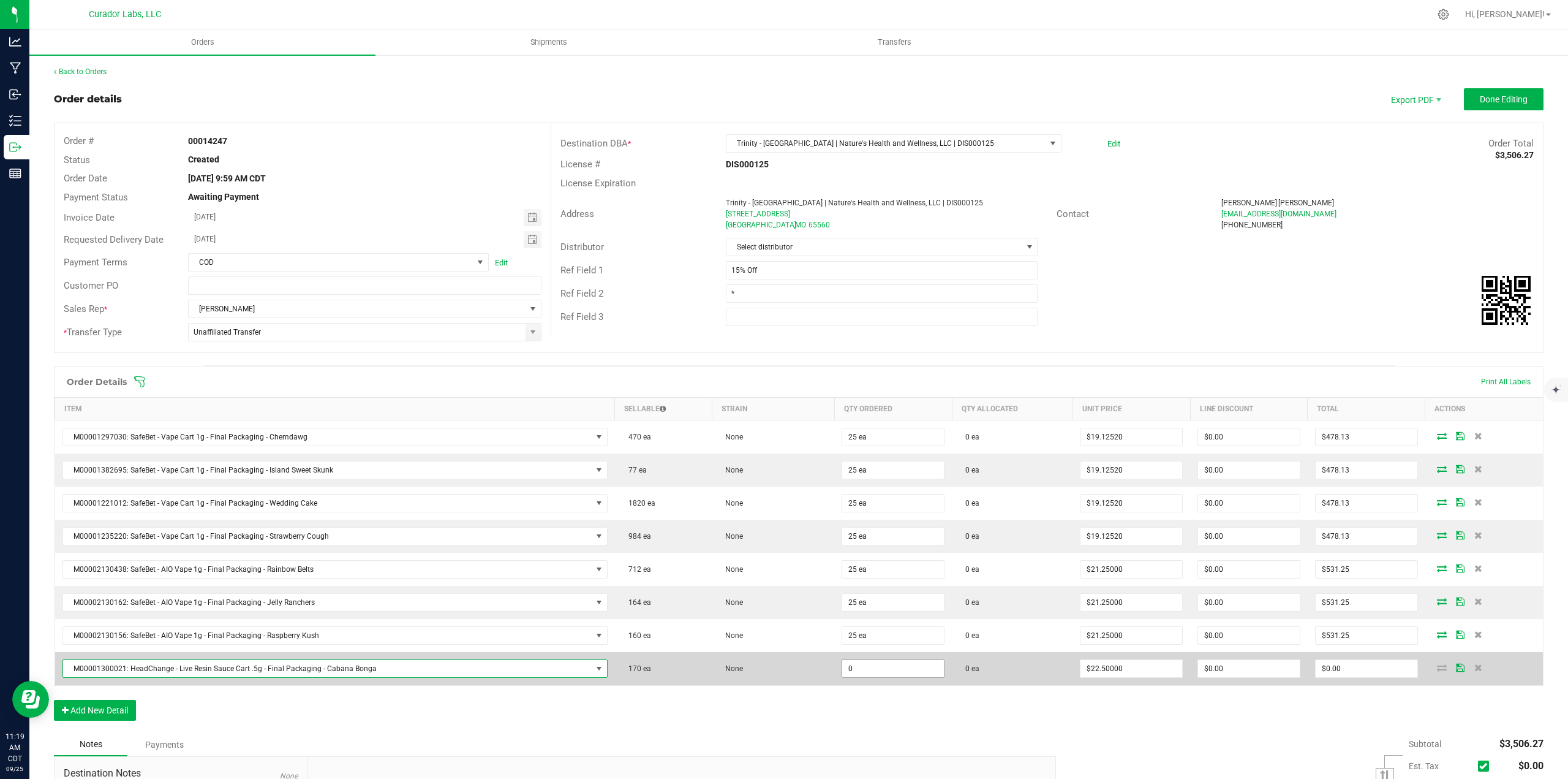
click at [854, 661] on input "0" at bounding box center [893, 668] width 101 height 17
type input "32 ea"
type input "22.5"
type input "$720.00"
click at [1084, 663] on input "22.5" at bounding box center [1131, 668] width 101 height 17
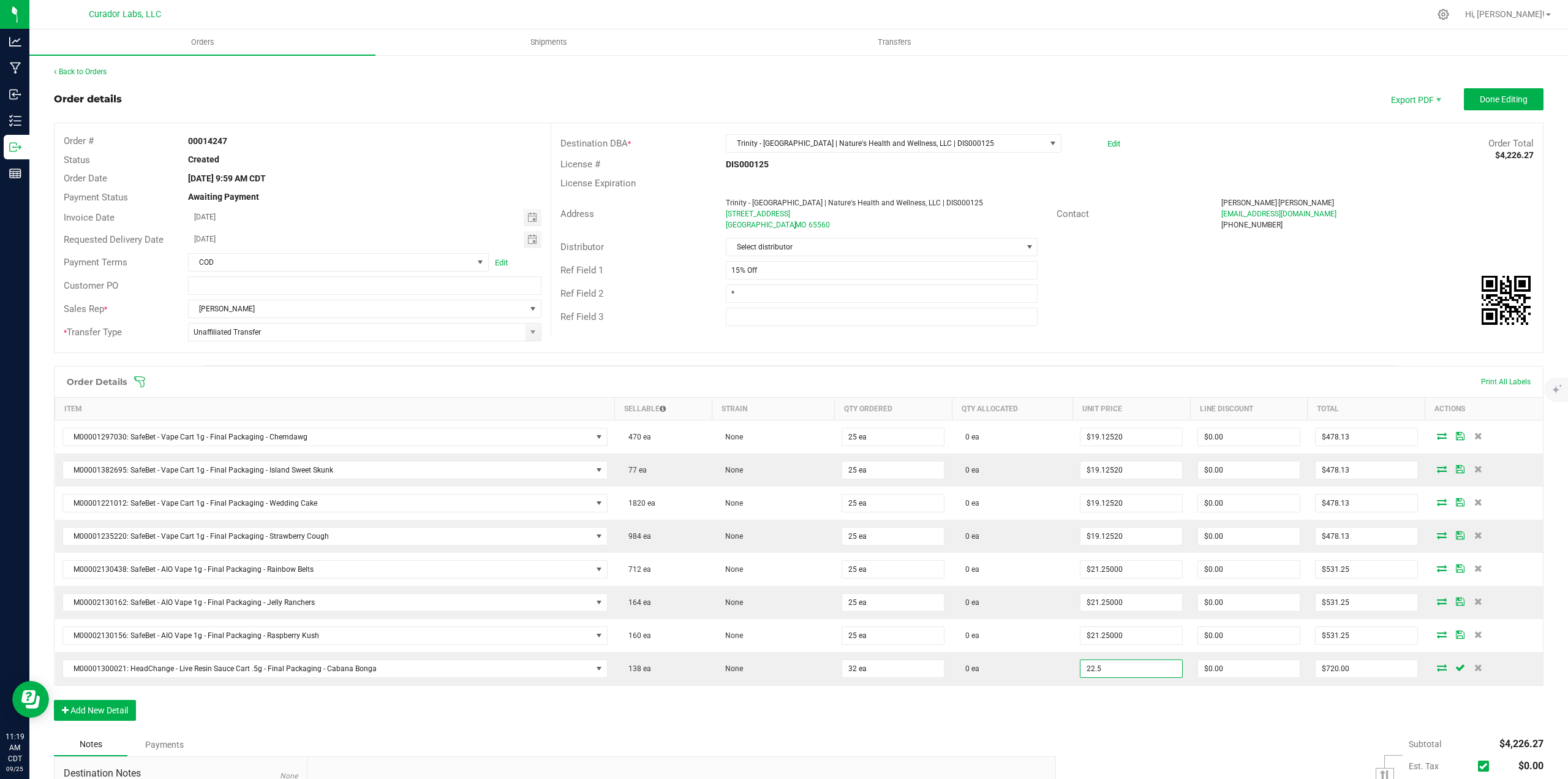
click at [1084, 663] on input "22.5" at bounding box center [1131, 668] width 101 height 17
type input "$0.01000"
type input "$0.32"
click at [1088, 686] on div "Order Details Print All Labels Item Sellable Strain Qty Ordered Qty Allocated U…" at bounding box center [799, 549] width 1489 height 367
click at [758, 279] on input "15% Off" at bounding box center [882, 270] width 312 height 19
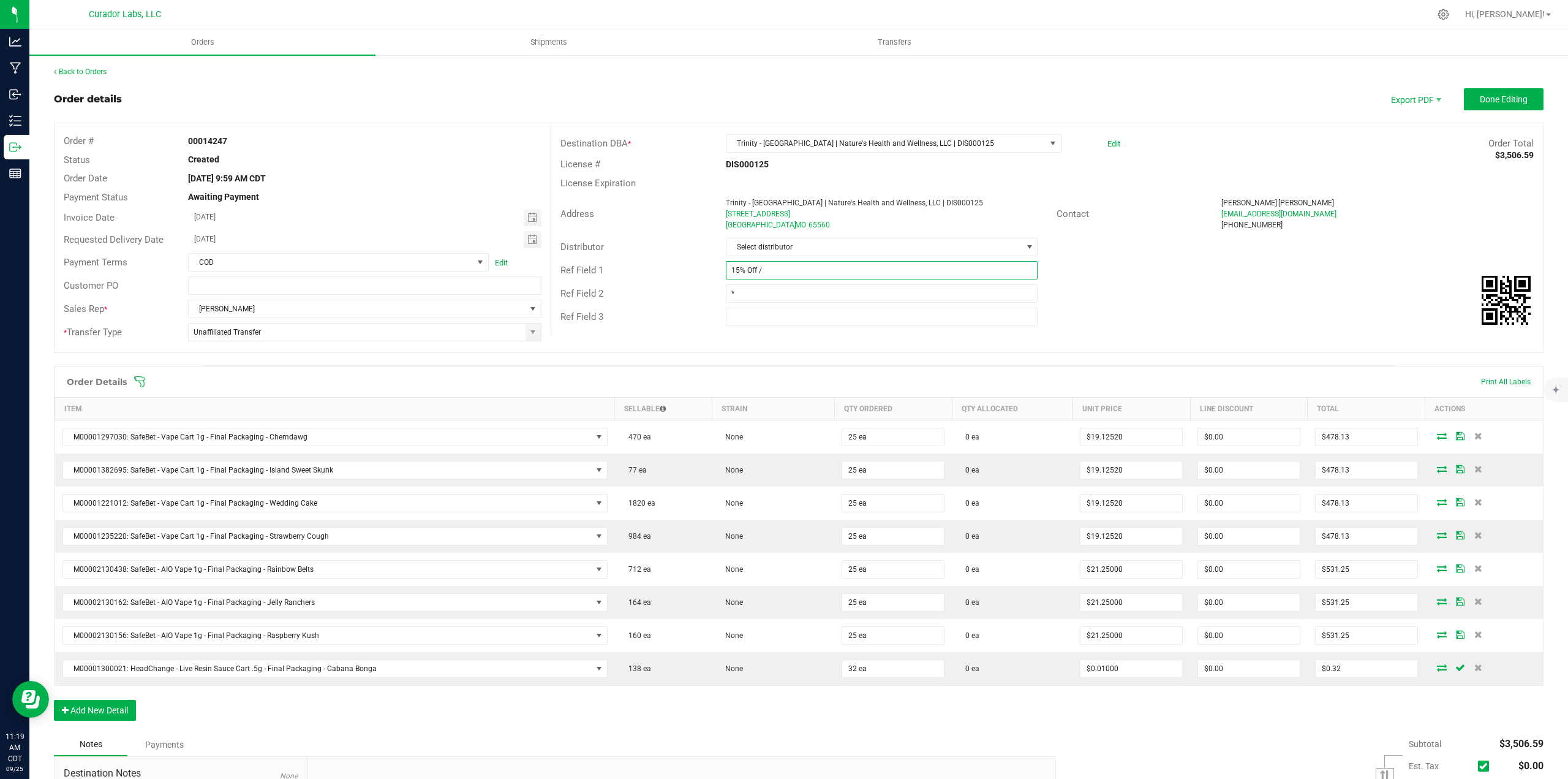
type input "15% Off / 2 cases of Cabana Bonga Sauce Carts added as staff samples"
click at [1491, 111] on outbound-order-header "Order details Export PDF Done Editing Order # 00014247 Status Created Order Dat…" at bounding box center [799, 226] width 1489 height 277
click at [1495, 99] on span "Done Editing" at bounding box center [1503, 100] width 48 height 10
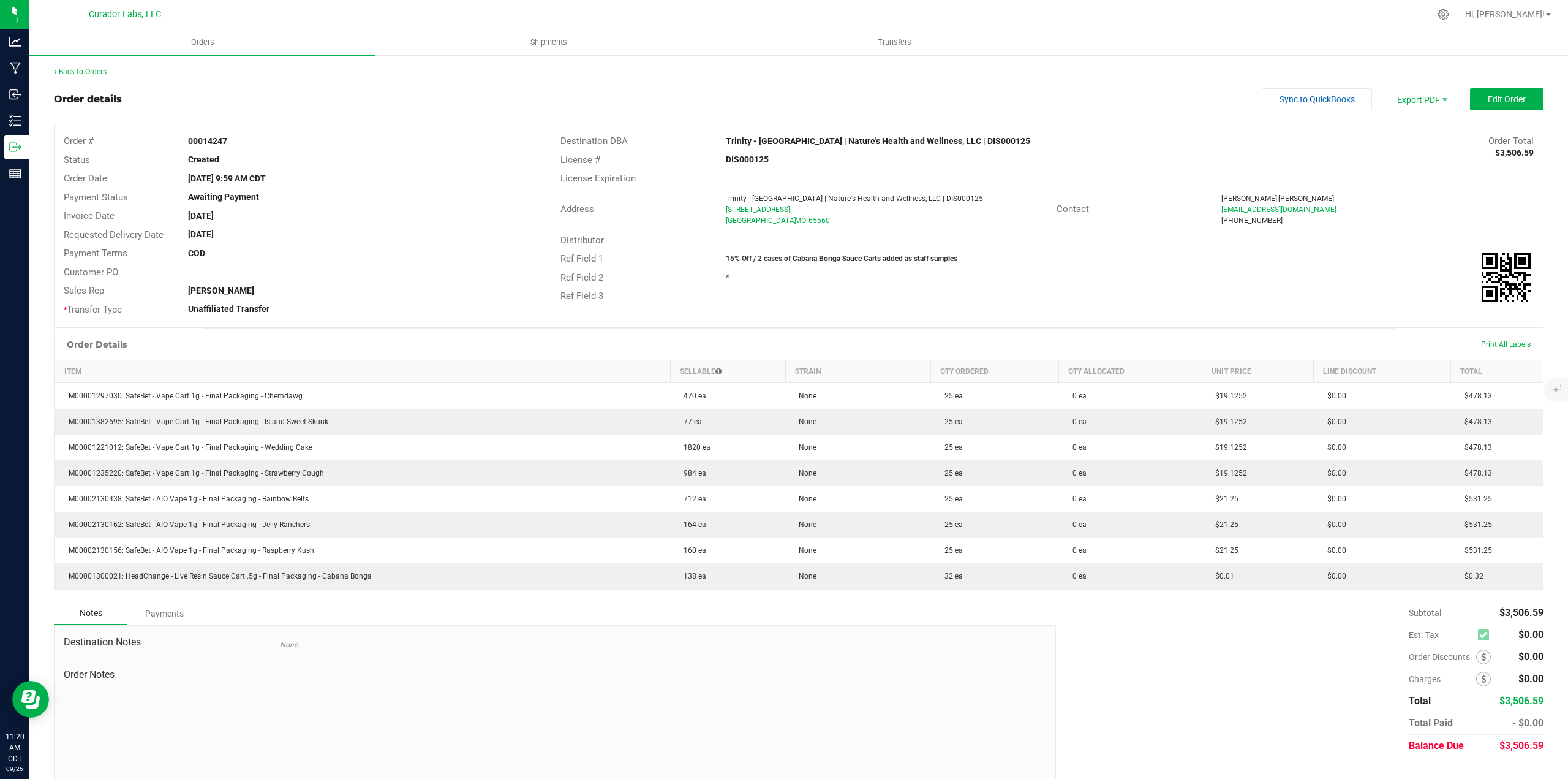
click at [96, 69] on link "Back to Orders" at bounding box center [80, 72] width 52 height 8
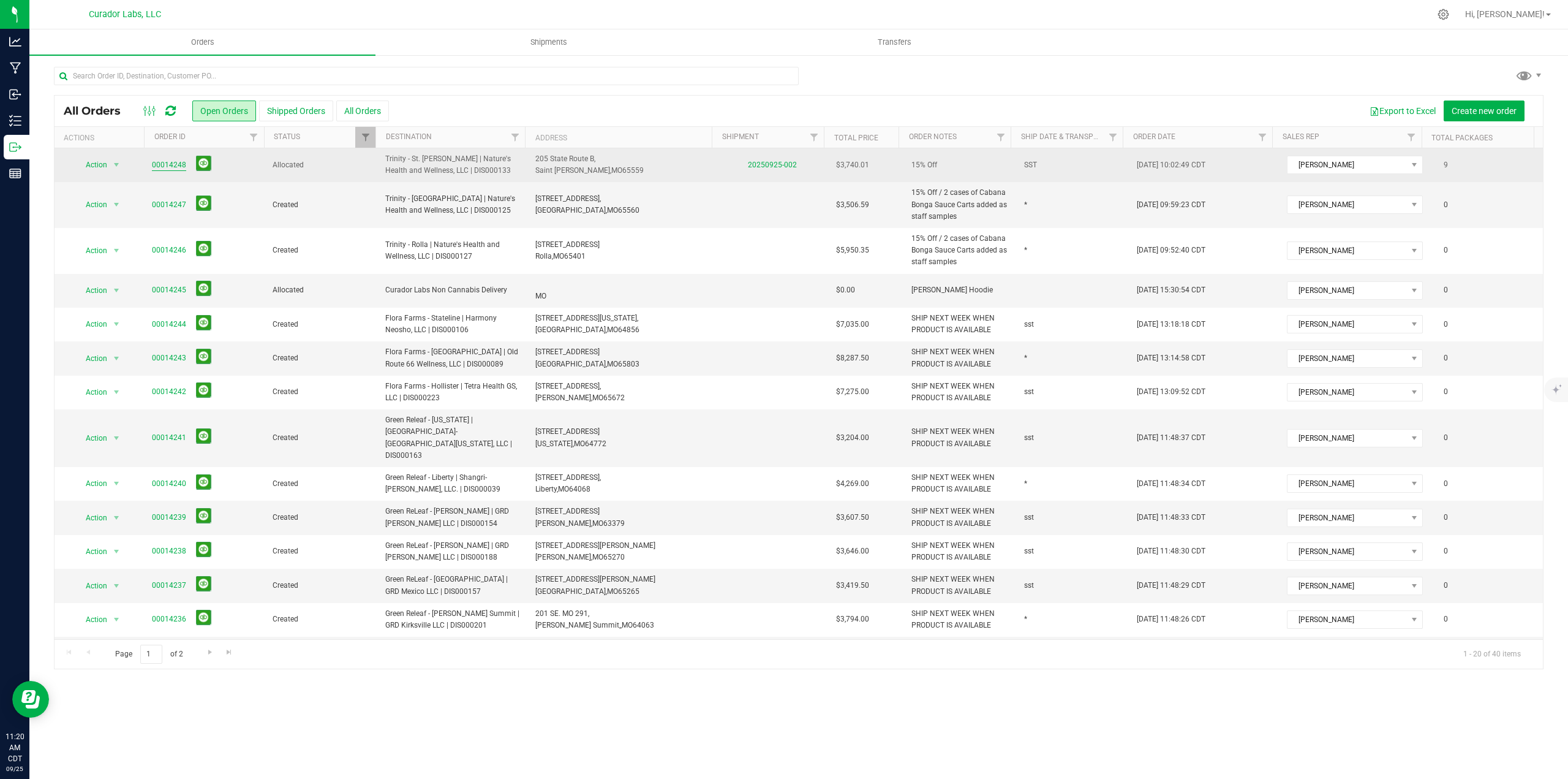
click at [168, 161] on link "00014248" at bounding box center [169, 166] width 35 height 12
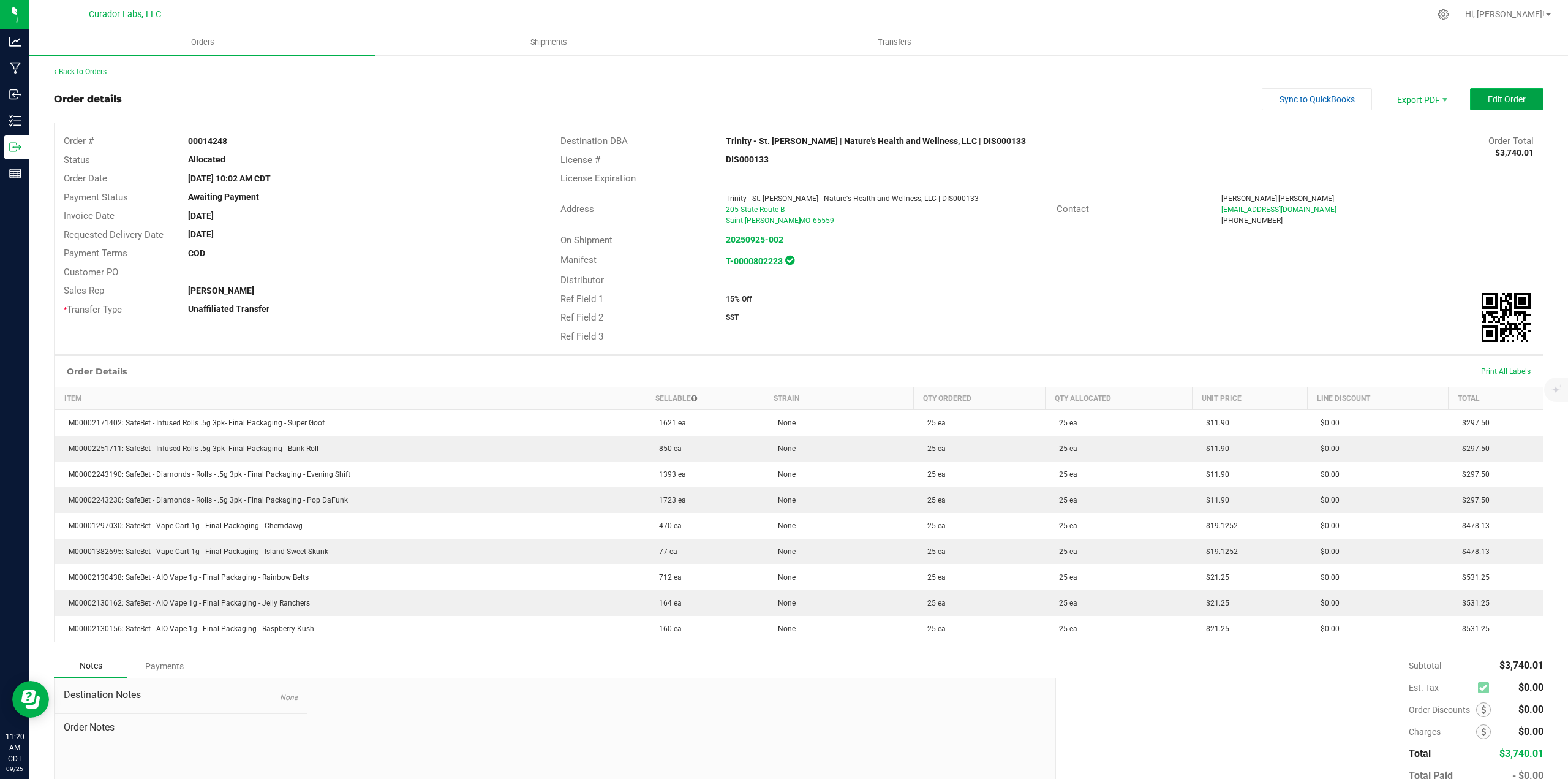
click at [1495, 105] on button "Edit Order" at bounding box center [1506, 99] width 73 height 22
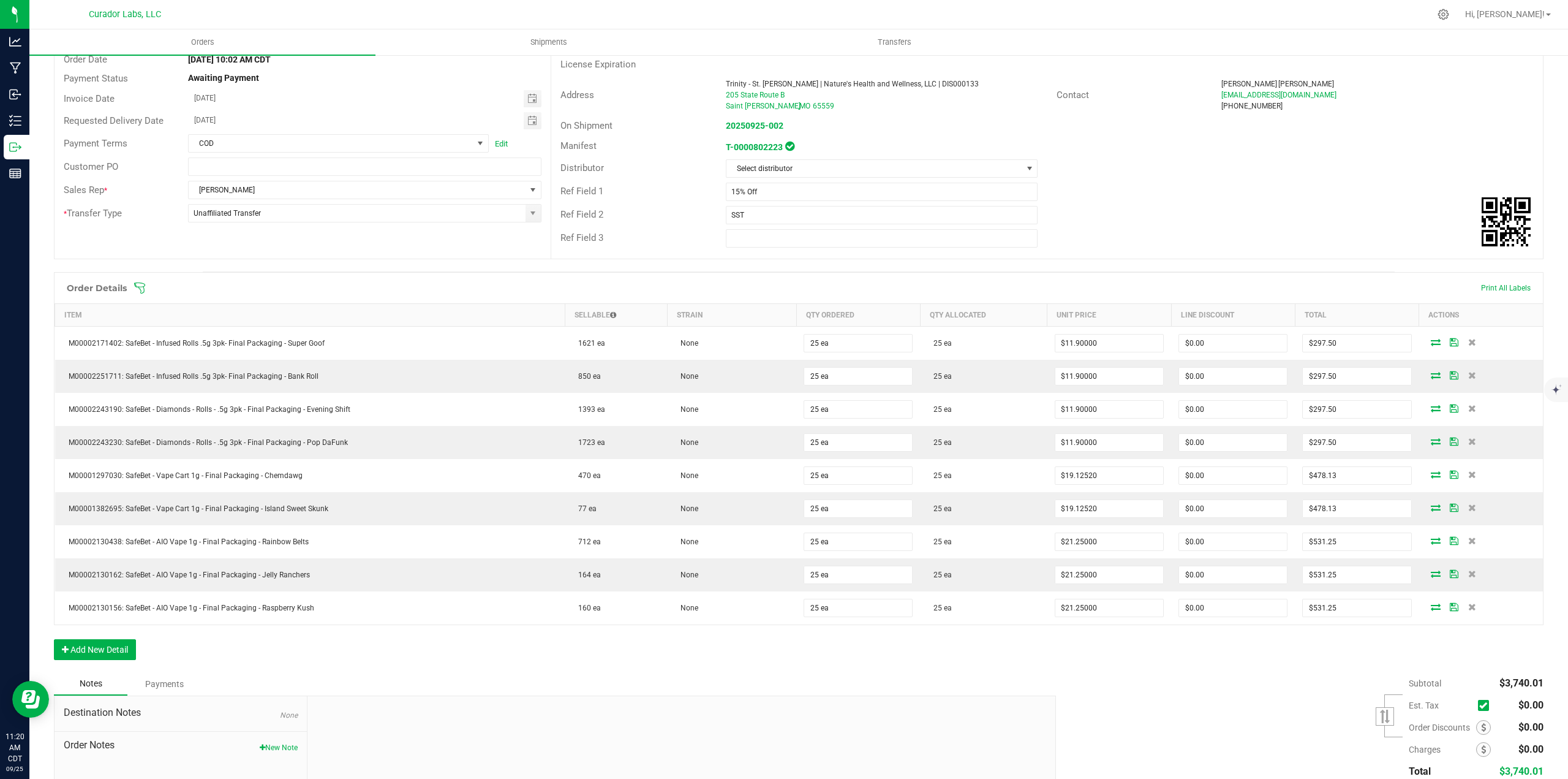
scroll to position [123, 0]
click at [126, 635] on button "Add New Detail" at bounding box center [95, 645] width 82 height 21
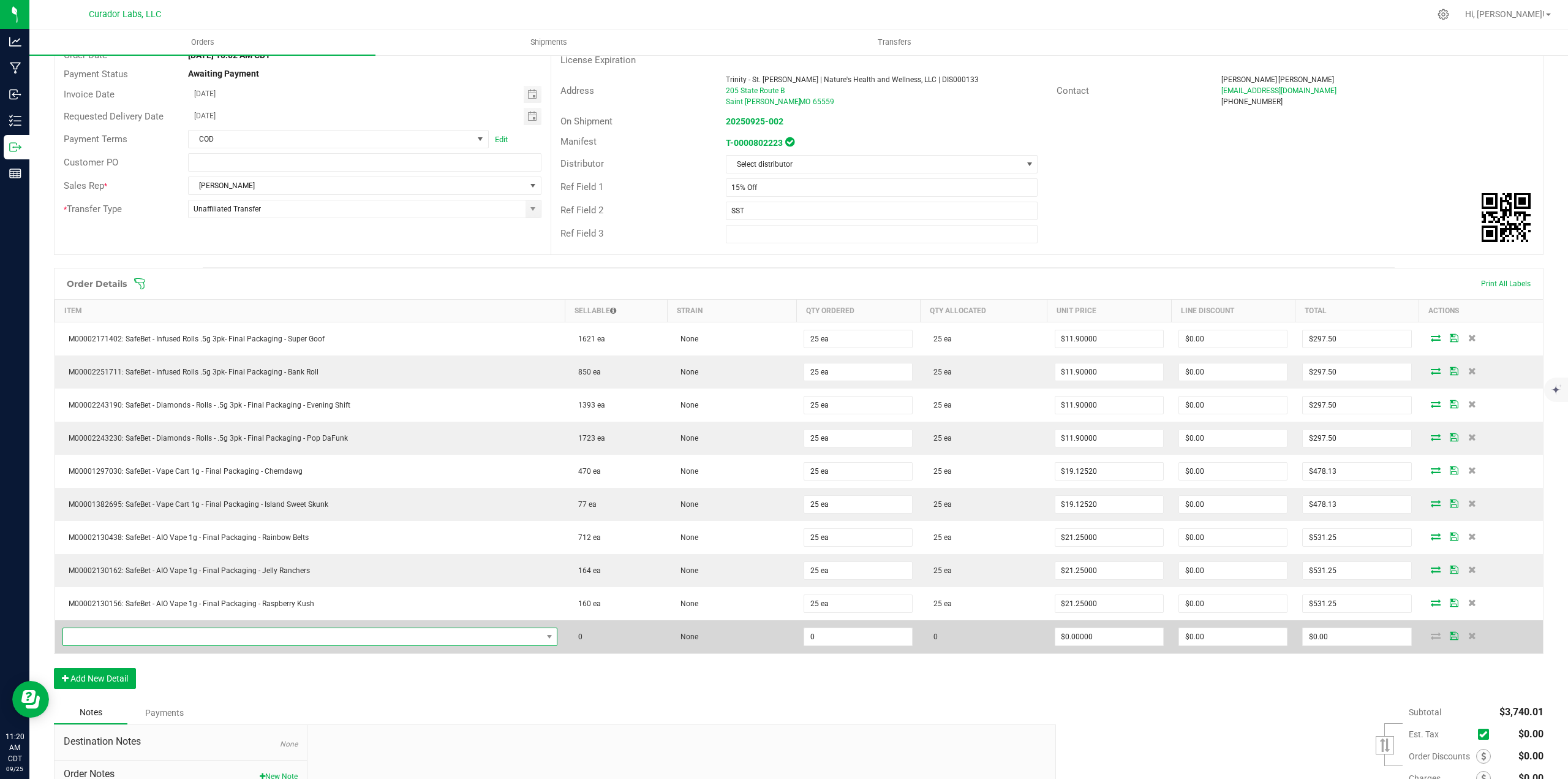
click at [135, 632] on span "NO DATA FOUND" at bounding box center [302, 636] width 479 height 17
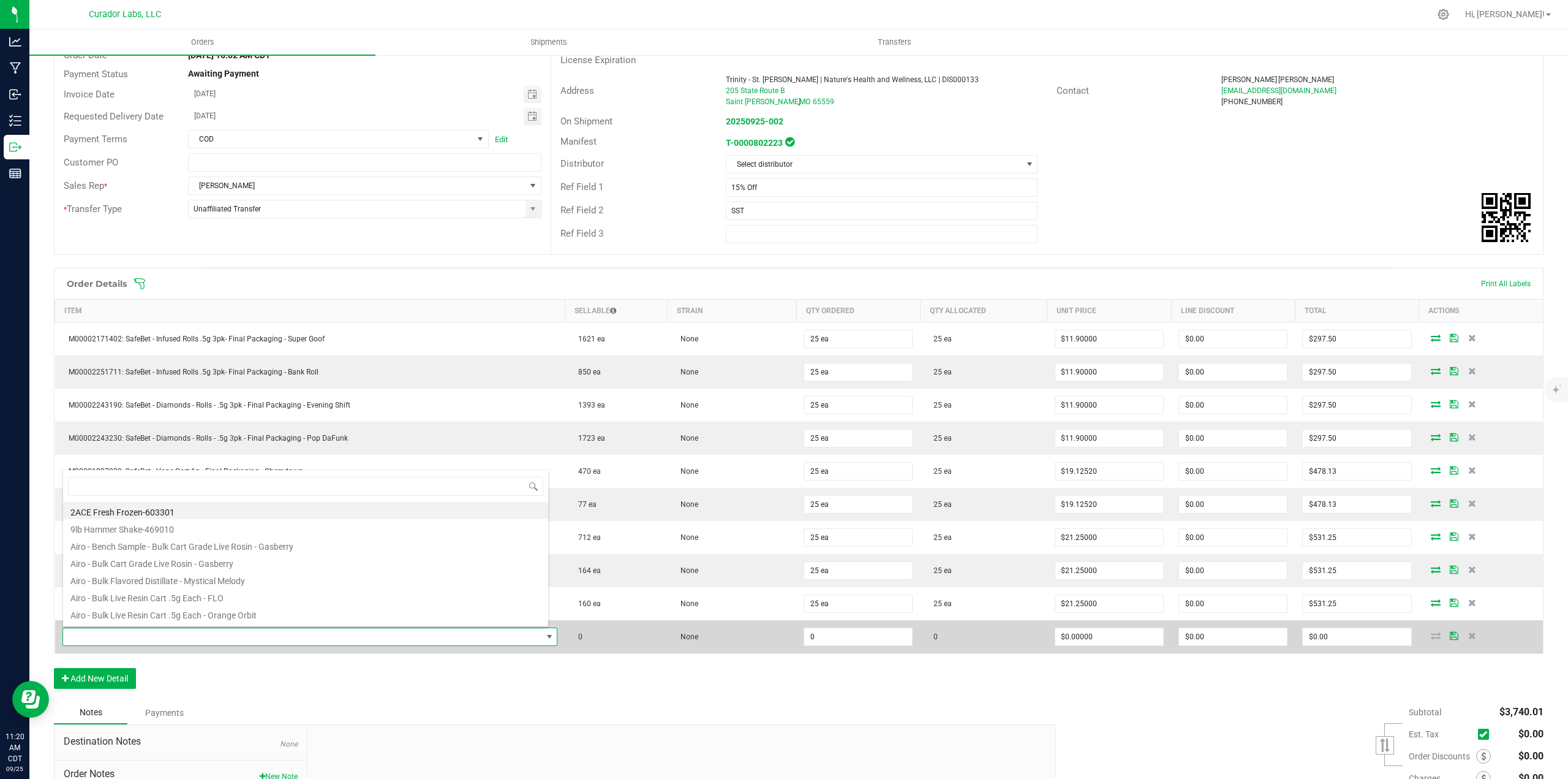
scroll to position [19, 484]
type input "cabana bonga"
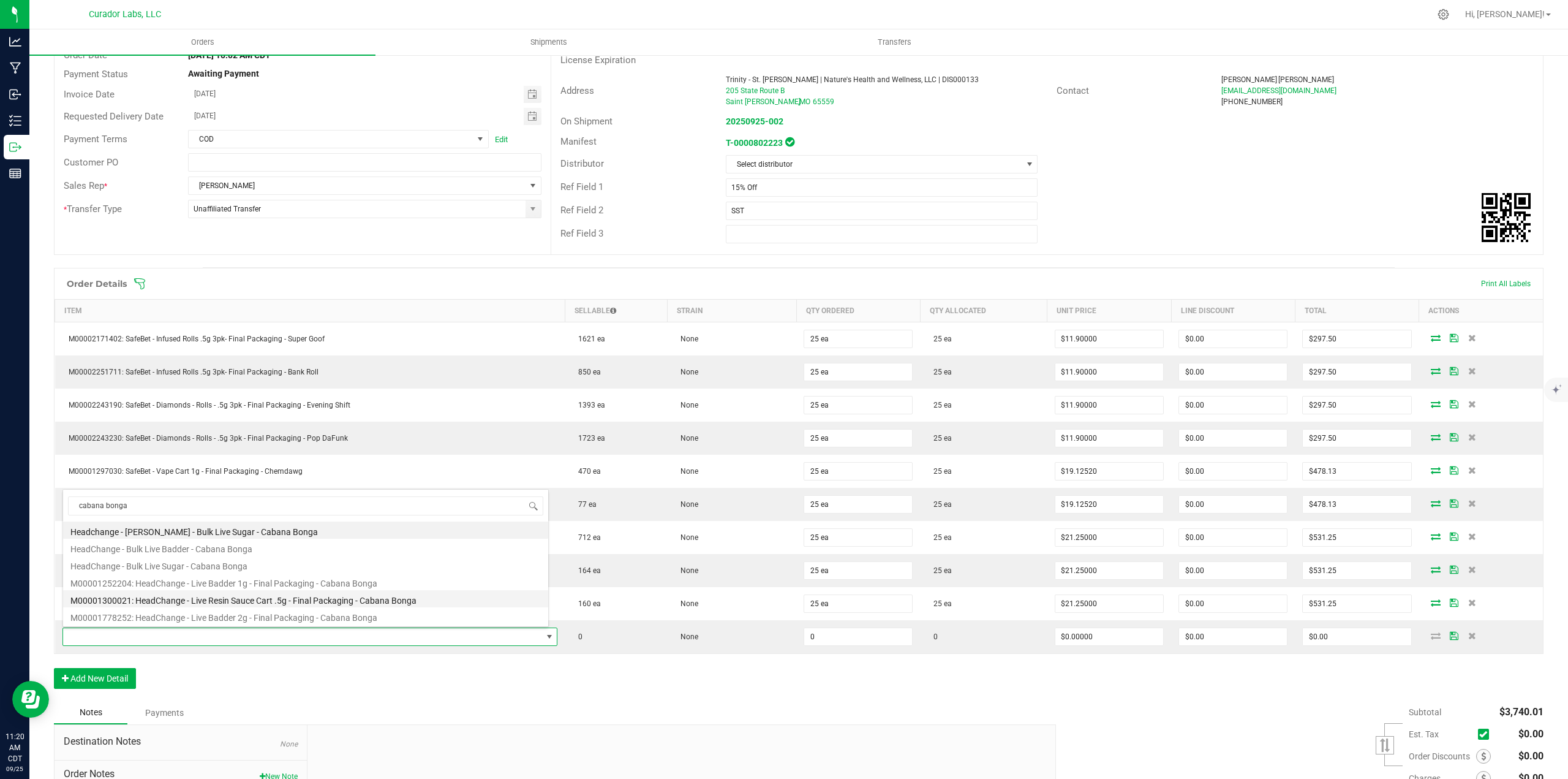
click at [297, 601] on li "M00001300021: HeadChange - Live Resin Sauce Cart .5g - Final Packaging - Cabana…" at bounding box center [306, 598] width 485 height 17
type input "0 ea"
type input "$22.50000"
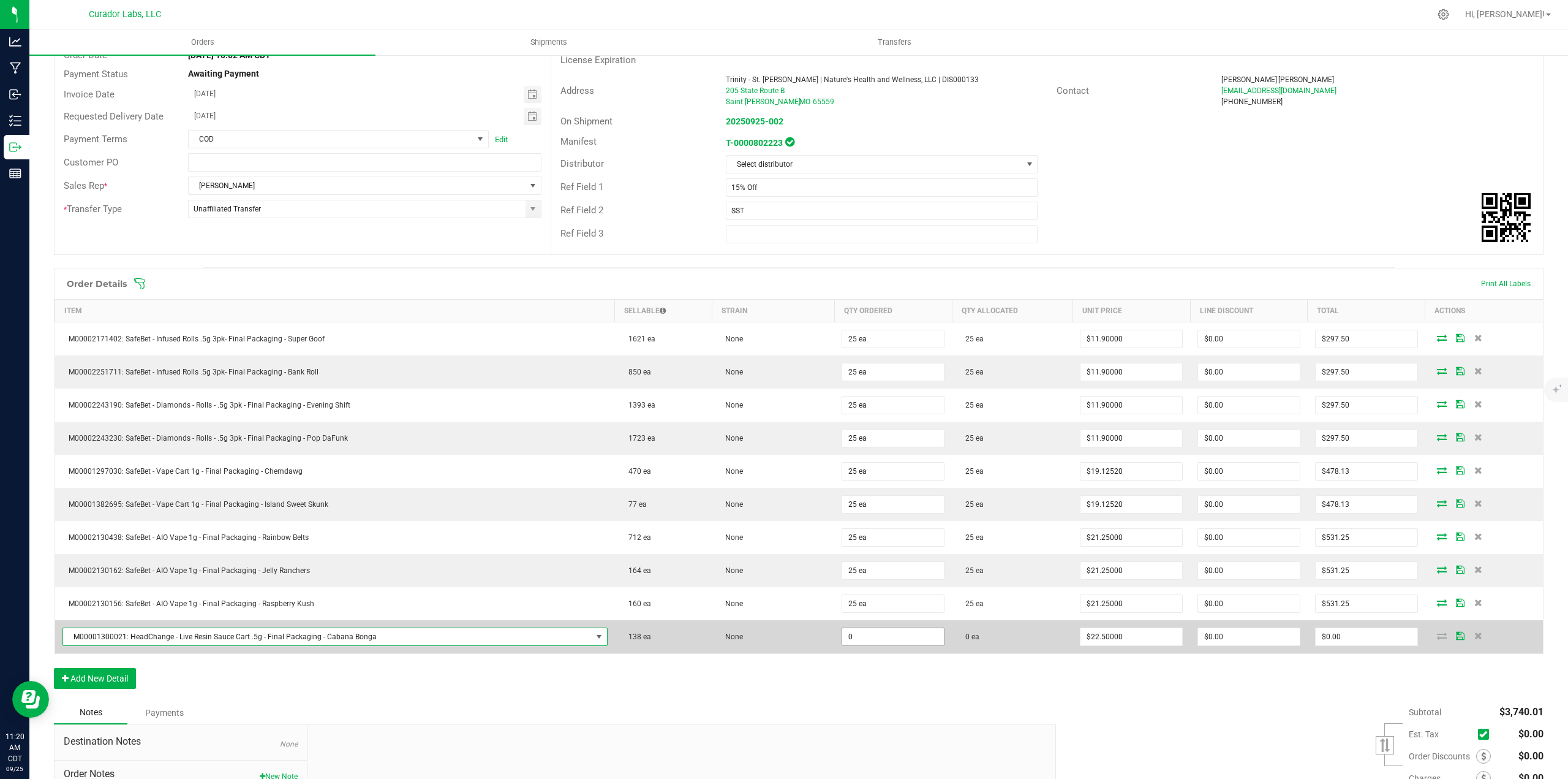
click at [865, 634] on input "0" at bounding box center [893, 636] width 101 height 17
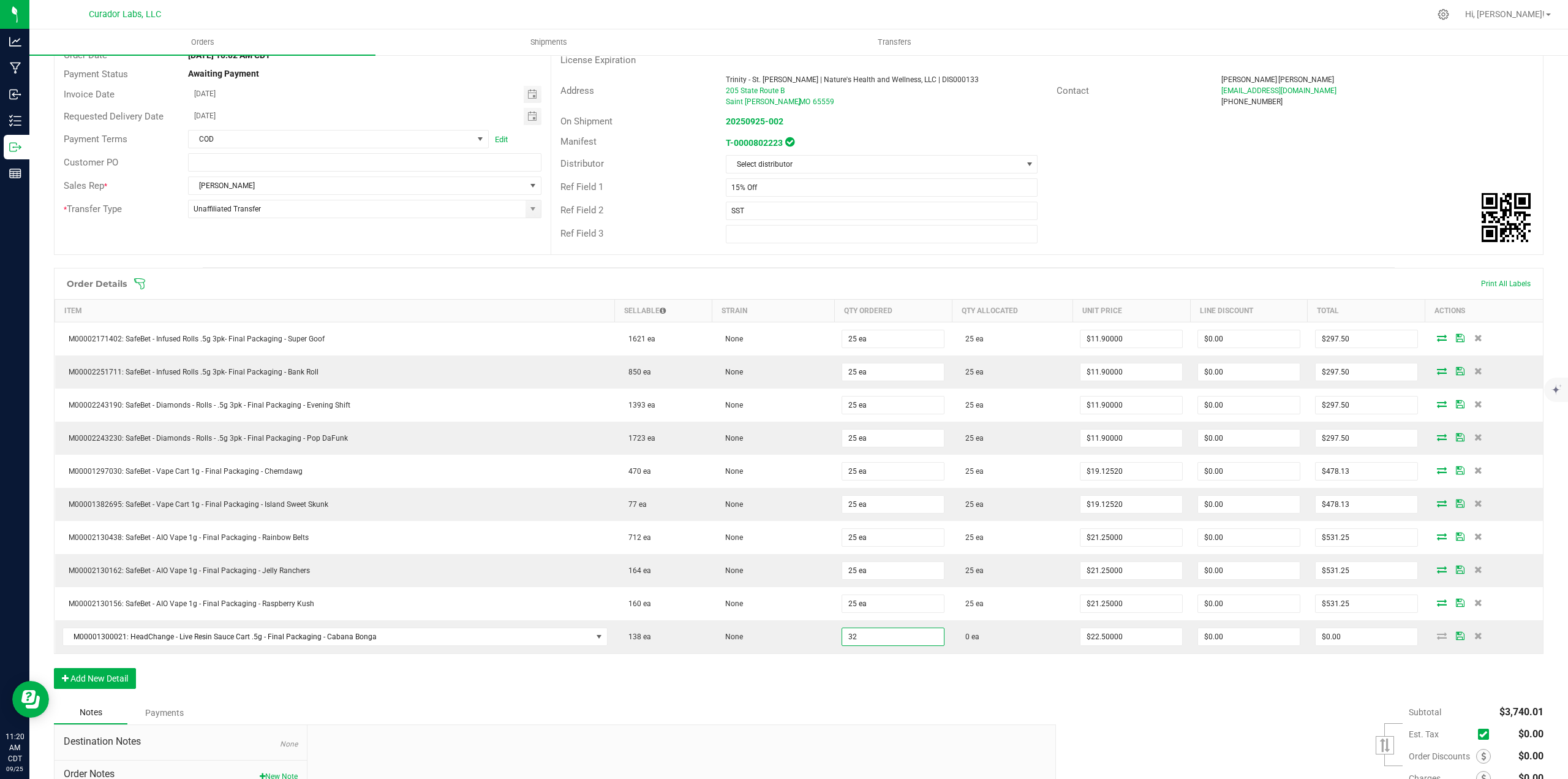
type input "32 ea"
type input "$720.00"
click at [920, 690] on div "Order Details Print All Labels Item Sellable Strain Qty Ordered Qty Allocated U…" at bounding box center [799, 484] width 1489 height 433
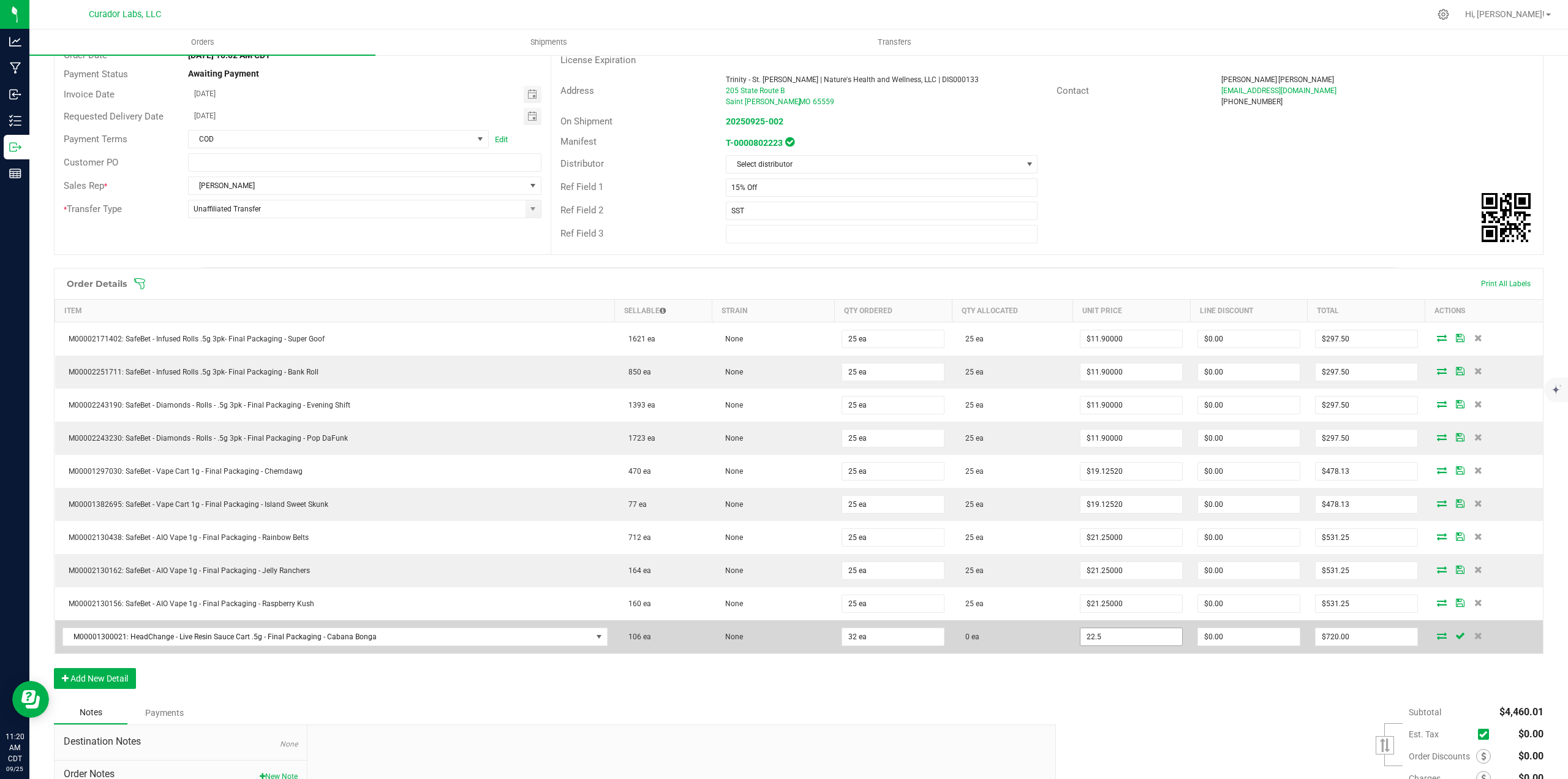
click at [1082, 635] on input "22.5" at bounding box center [1131, 636] width 101 height 17
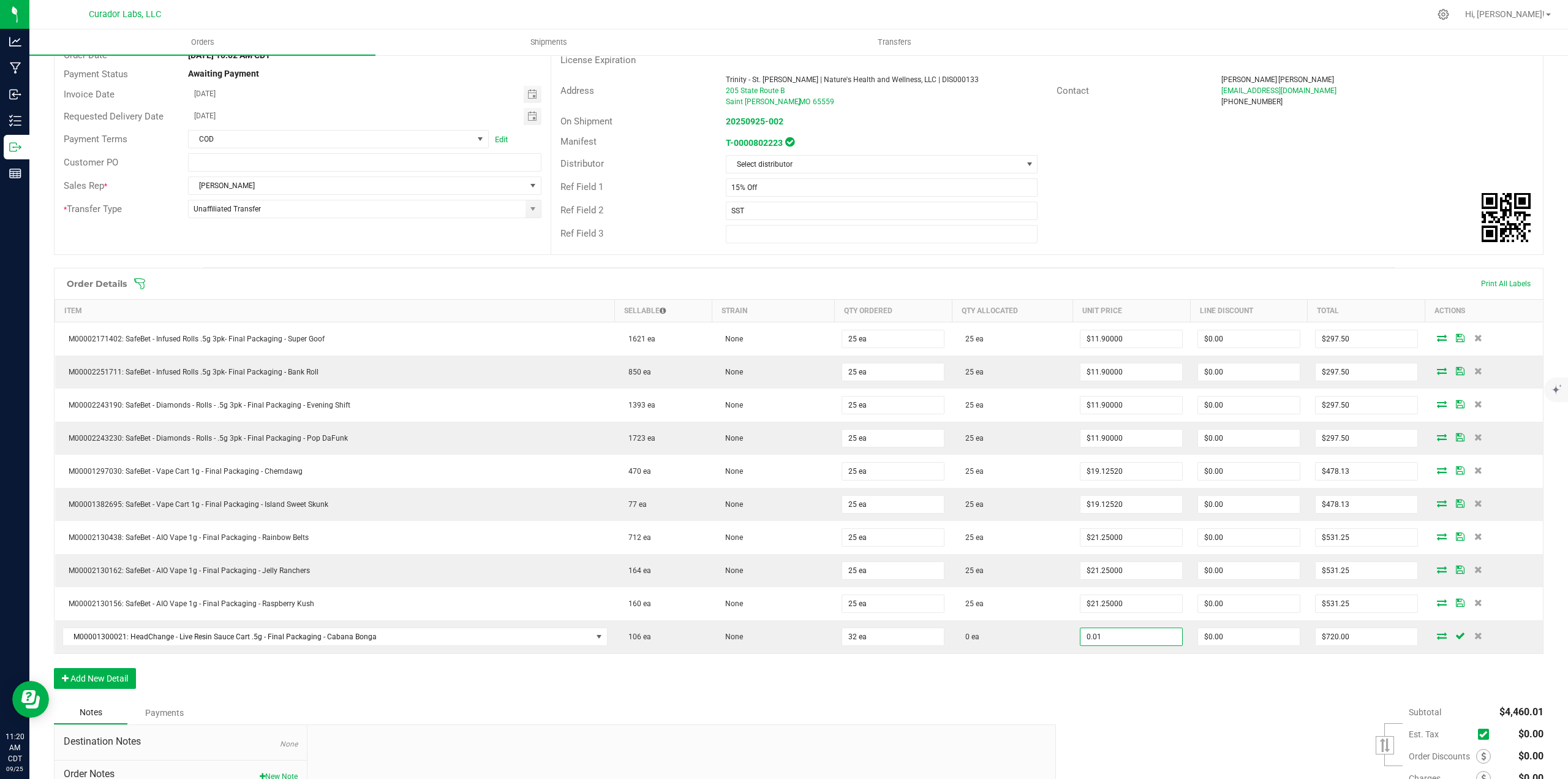
type input "$0.01000"
type input "$0.32"
click at [1115, 696] on div "Order Details Print All Labels Item Sellable Strain Qty Ordered Qty Allocated U…" at bounding box center [799, 484] width 1489 height 433
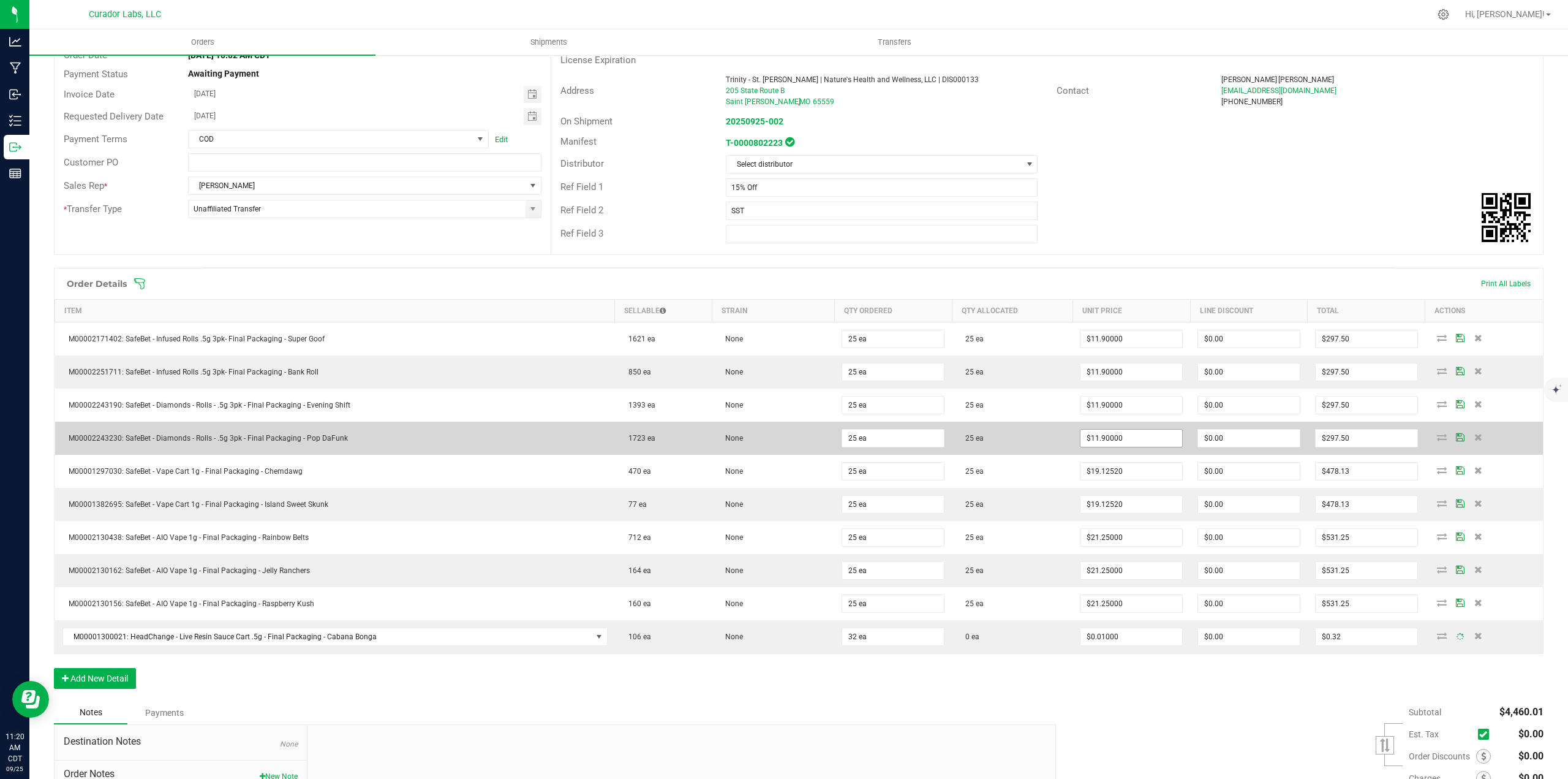
scroll to position [0, 0]
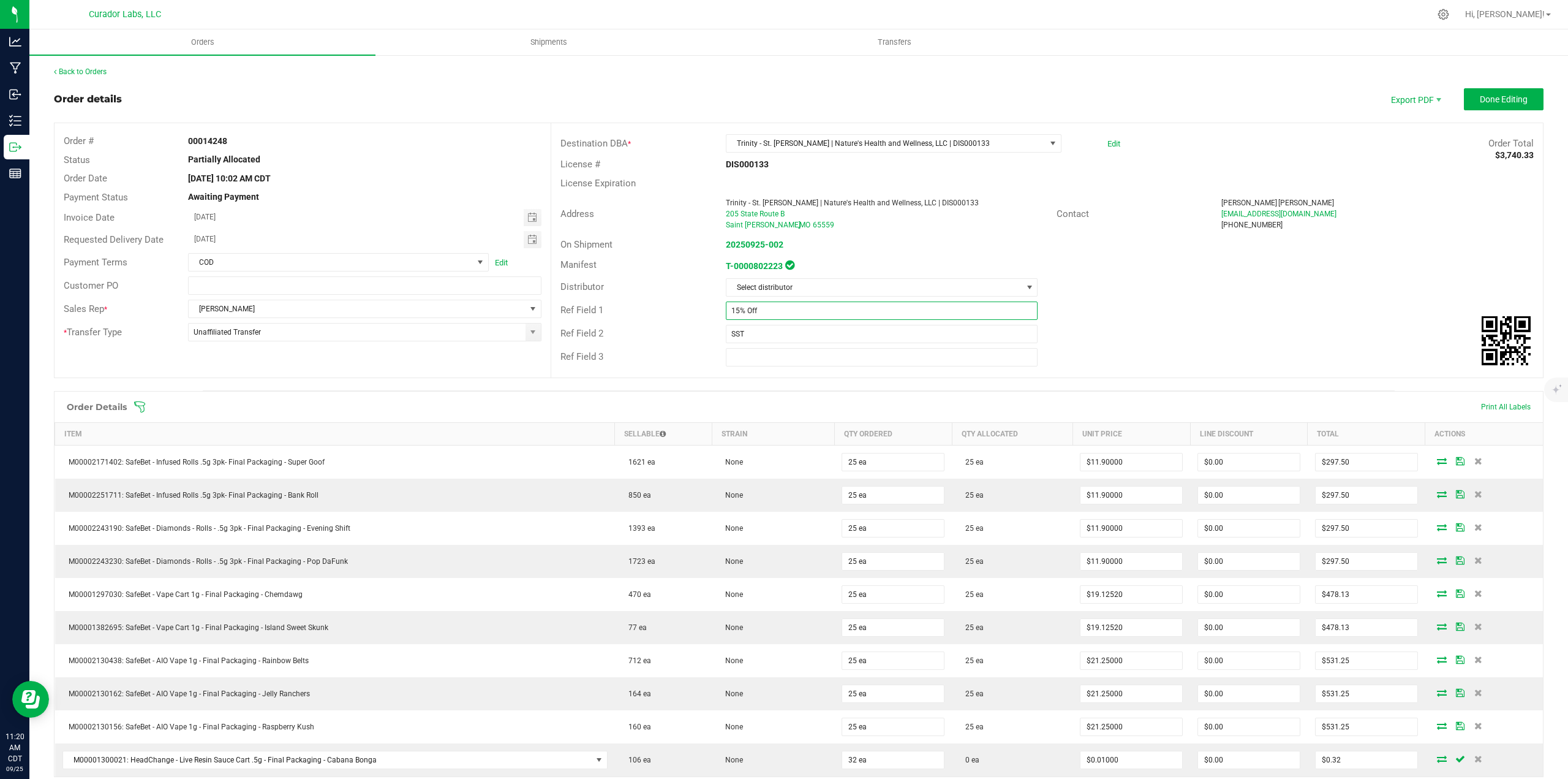
click at [779, 309] on input "15% Off" at bounding box center [882, 311] width 312 height 19
type input "15% Off / 2 cases of Cabana Bonga Sauce Carts added as staff samples"
click at [1501, 99] on span "Done Editing" at bounding box center [1503, 100] width 48 height 10
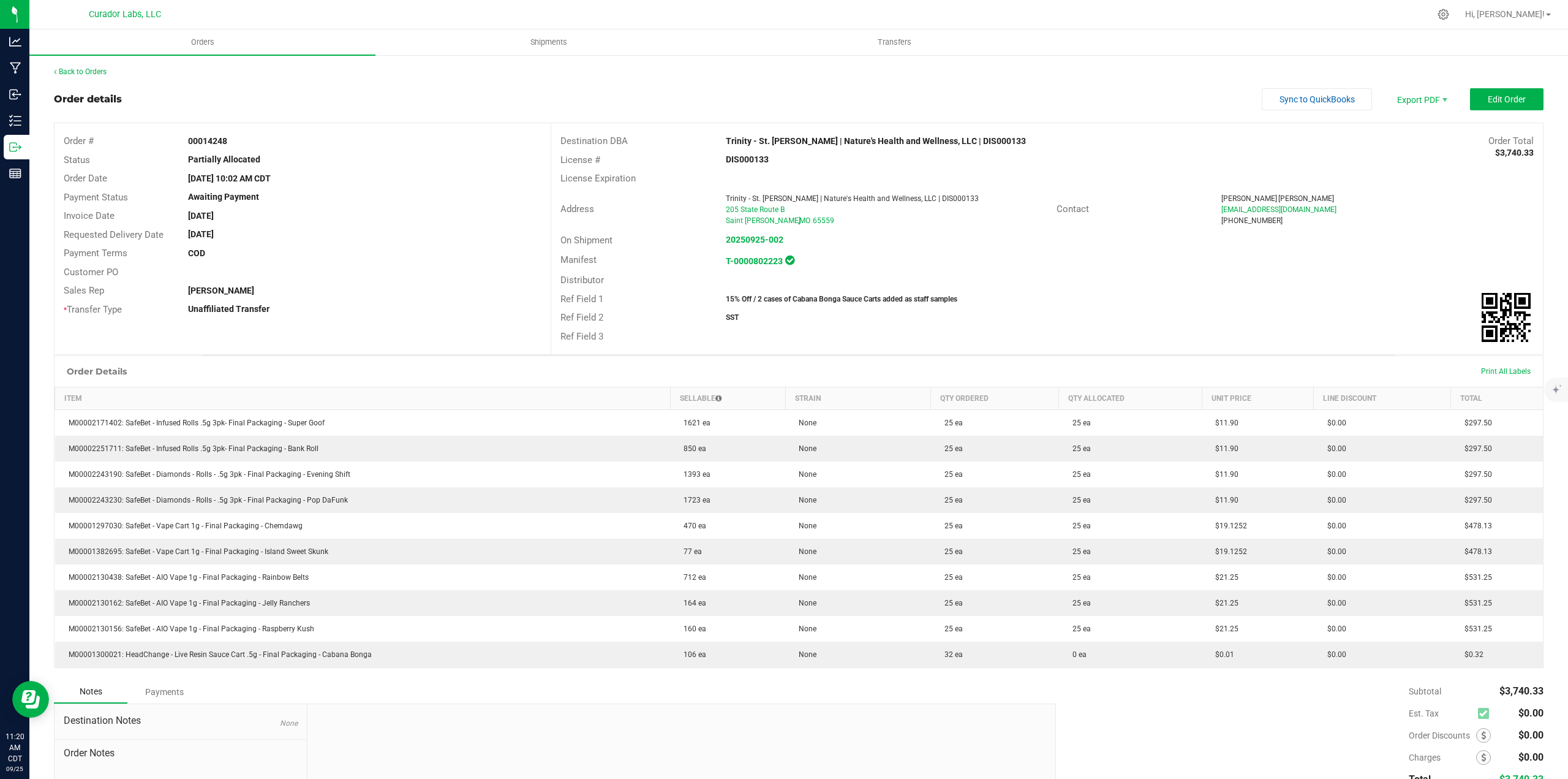
click at [106, 76] on div "Back to Orders" at bounding box center [799, 71] width 1489 height 11
click at [106, 68] on link "Back to Orders" at bounding box center [80, 72] width 52 height 8
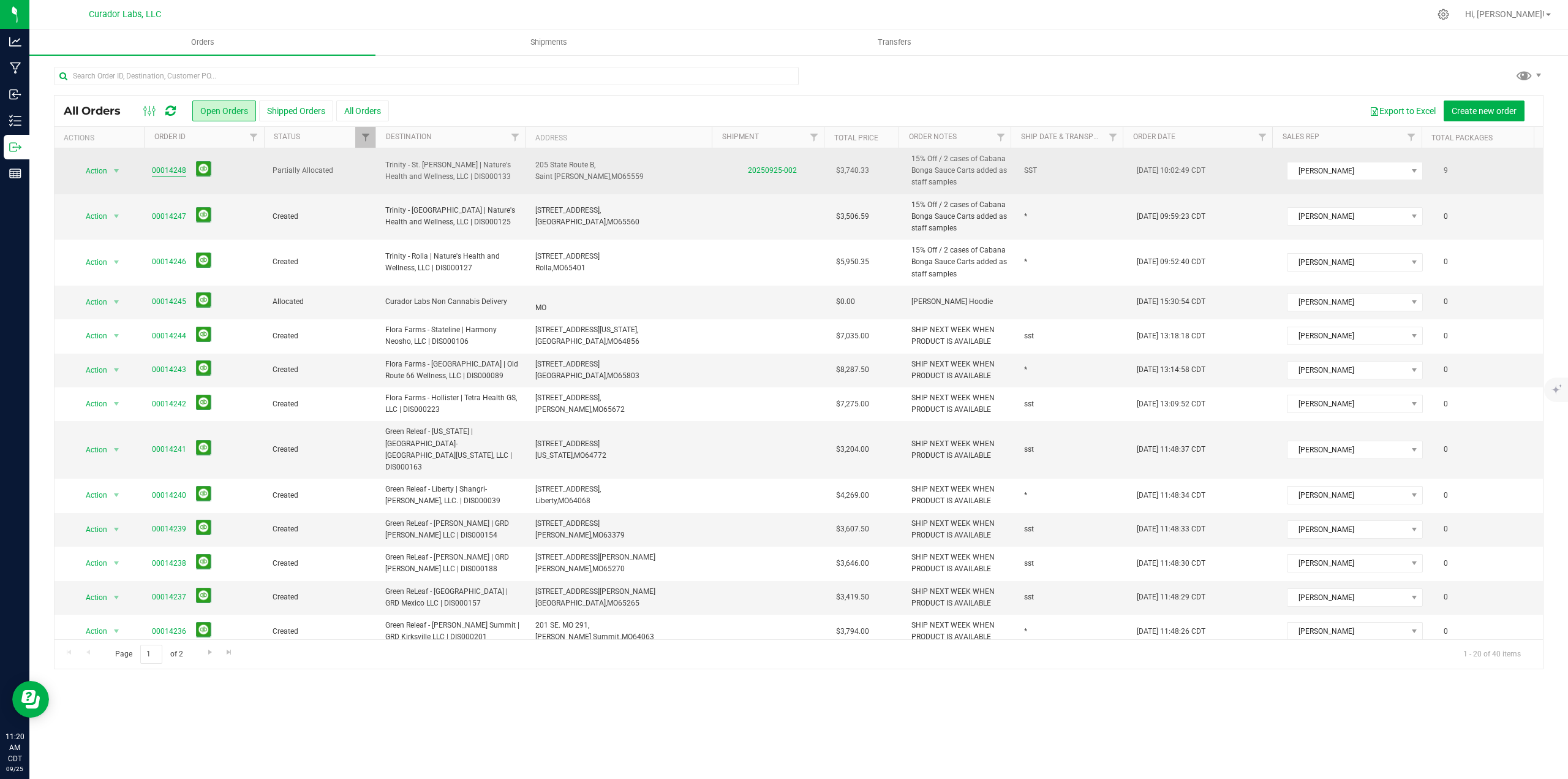
click at [173, 171] on link "00014248" at bounding box center [169, 171] width 35 height 12
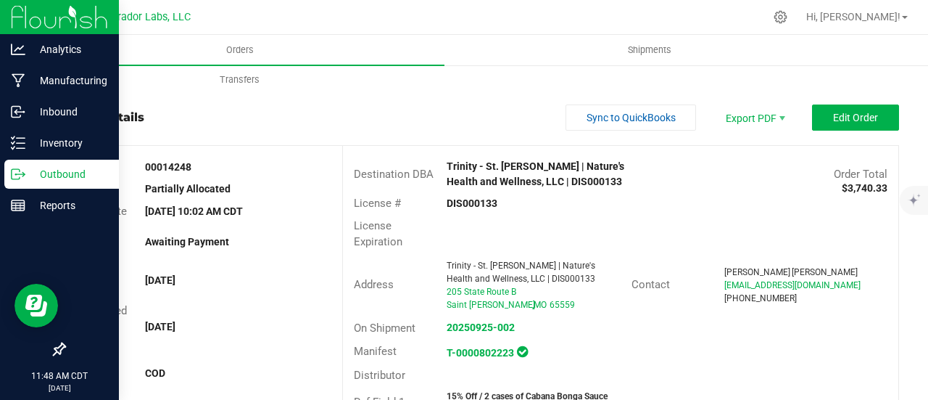
click at [33, 168] on p "Outbound" at bounding box center [68, 173] width 87 height 17
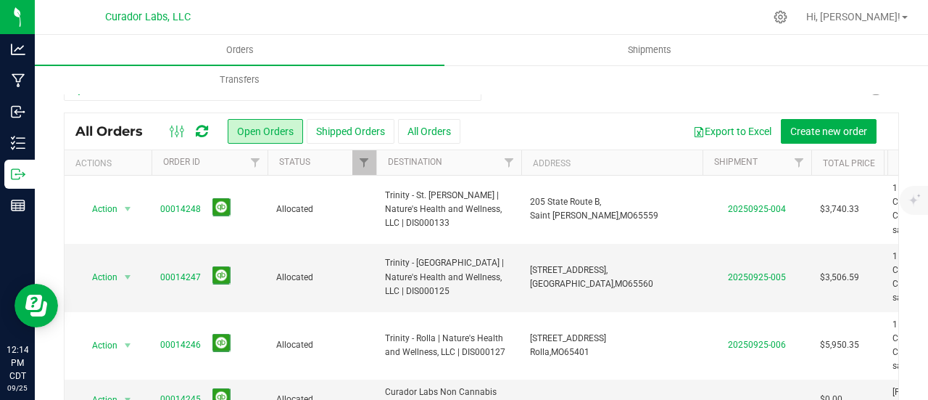
click at [208, 125] on div at bounding box center [189, 131] width 49 height 17
click at [203, 125] on icon at bounding box center [202, 131] width 12 height 15
click at [206, 130] on icon at bounding box center [202, 131] width 12 height 15
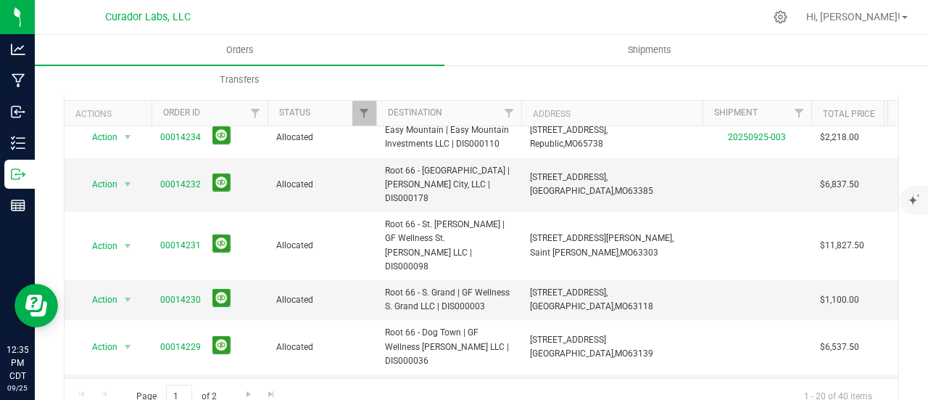
scroll to position [75, 0]
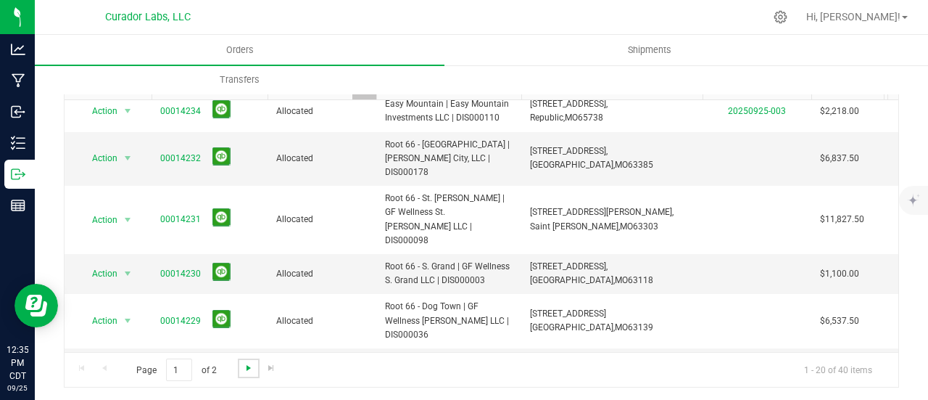
click at [249, 371] on span "Go to the next page" at bounding box center [249, 368] width 12 height 12
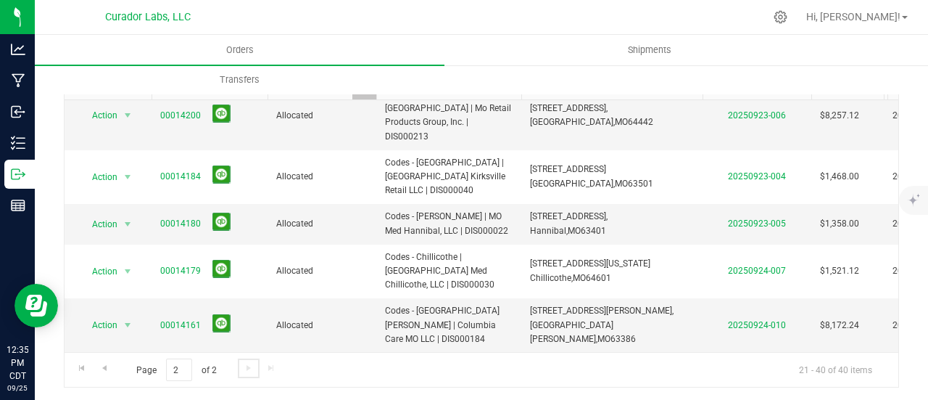
scroll to position [0, 0]
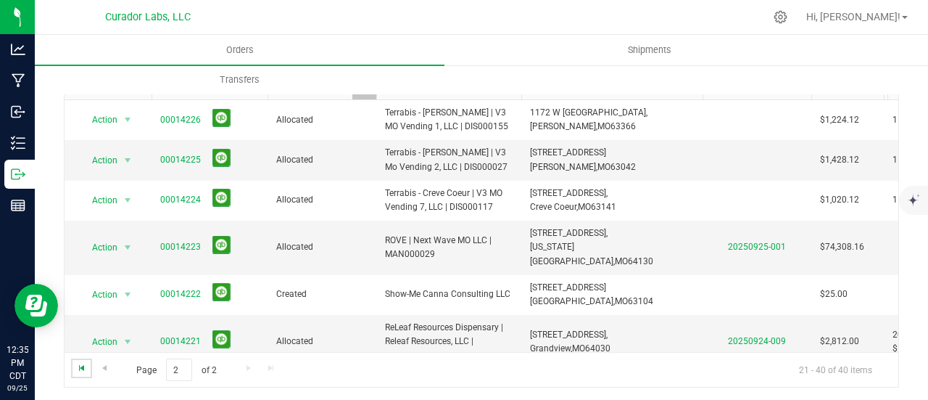
click at [86, 368] on span "Go to the first page" at bounding box center [82, 368] width 12 height 12
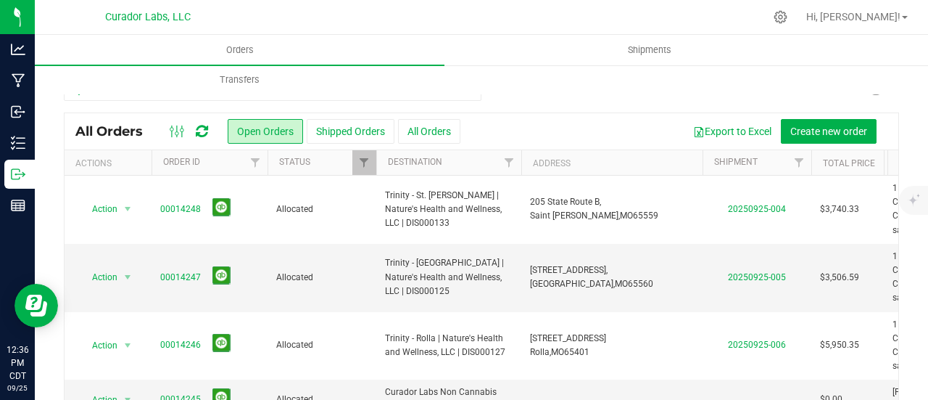
click at [202, 131] on icon at bounding box center [202, 131] width 12 height 15
